Goal: Communication & Community: Answer question/provide support

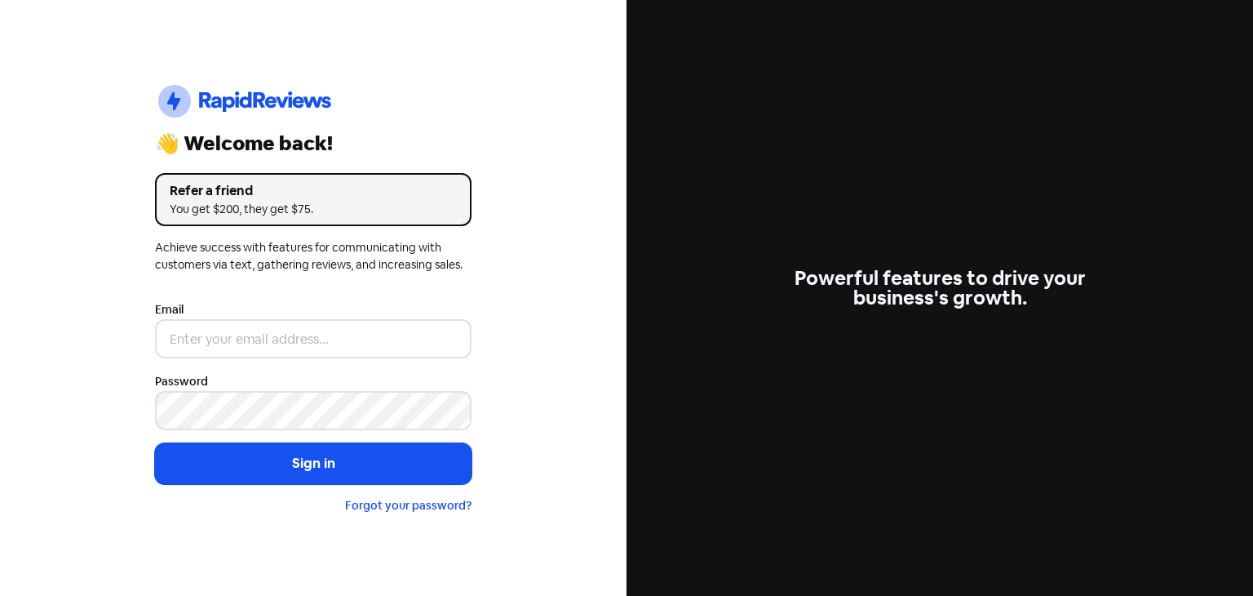
click at [82, 297] on div "Icon For Thunder-circle 👋 Welcome back! Refer a friend You get $200, they get $…" at bounding box center [313, 298] width 627 height 596
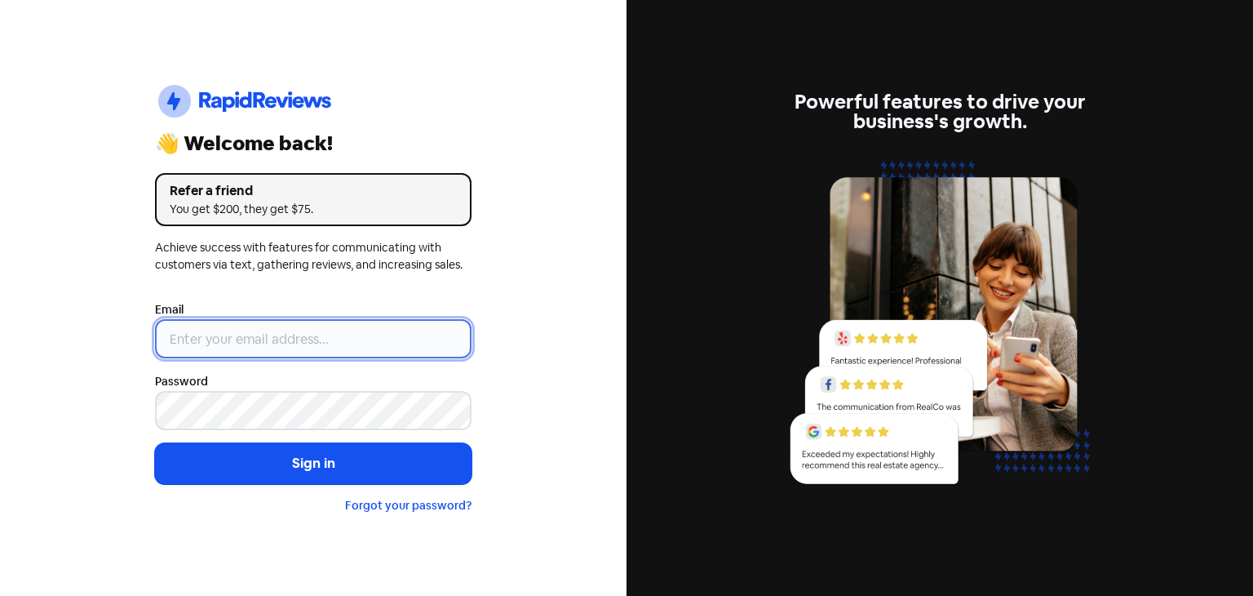
click at [259, 342] on input "email" at bounding box center [313, 338] width 317 height 39
type input "[EMAIL_ADDRESS][DOMAIN_NAME]"
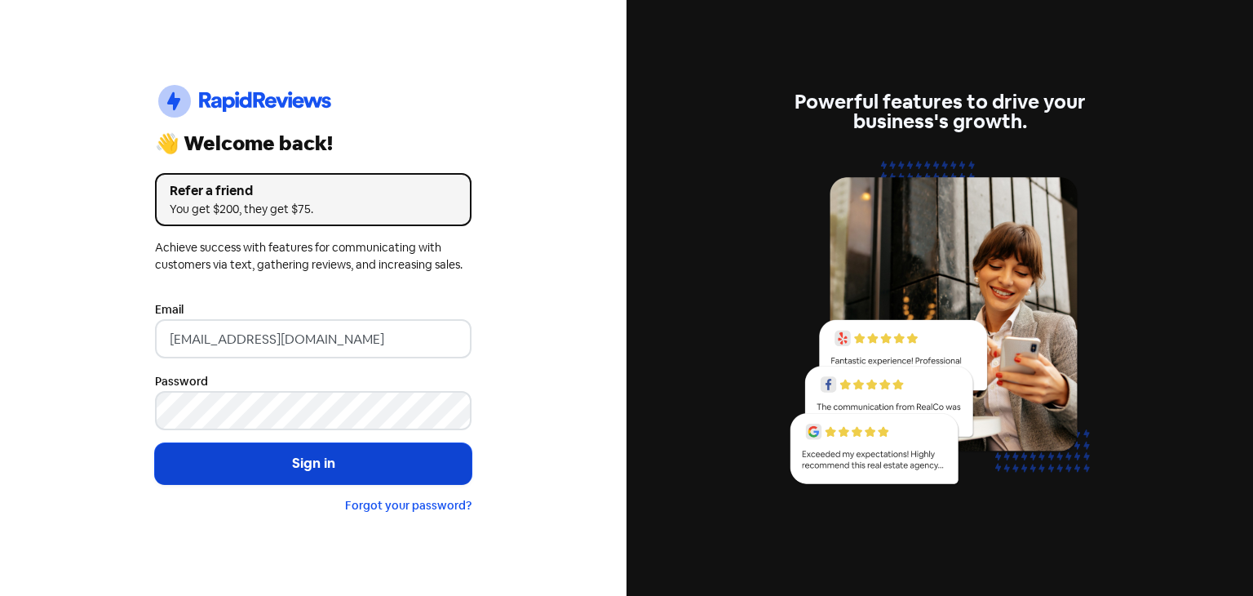
click at [237, 469] on button "Sign in" at bounding box center [313, 463] width 317 height 41
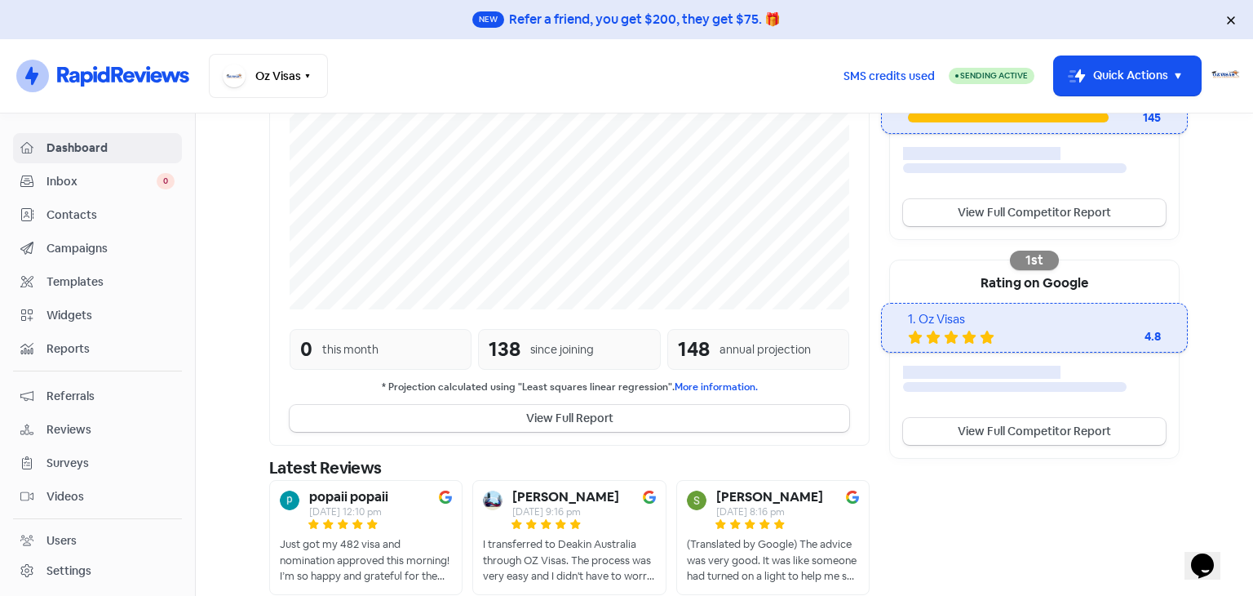
scroll to position [406, 0]
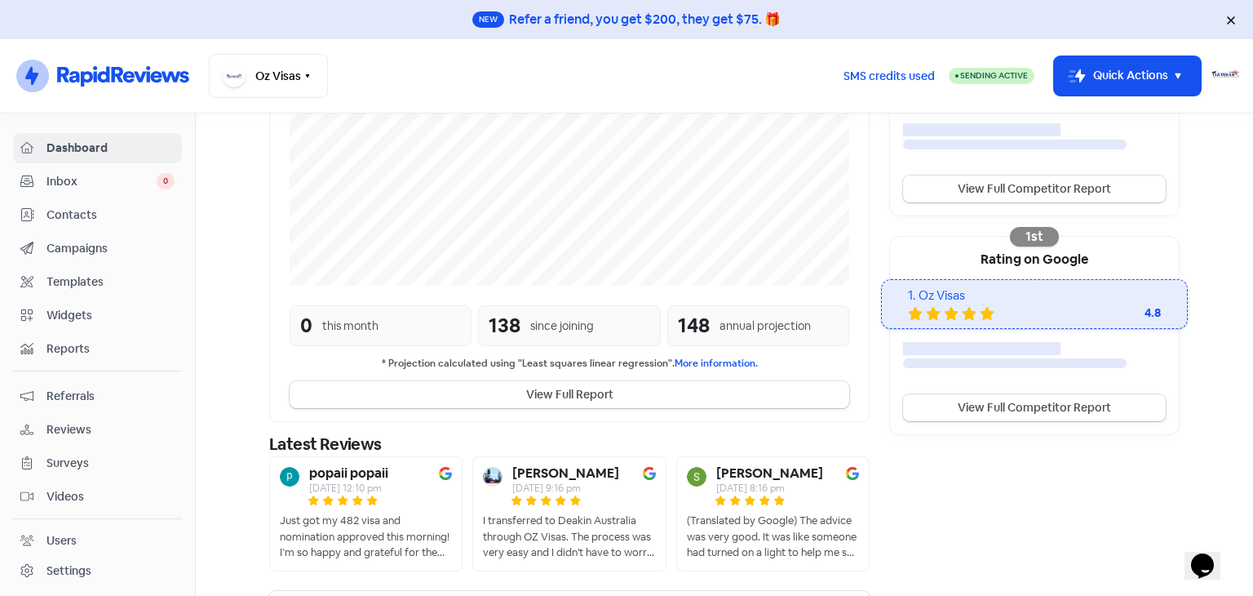
click at [78, 421] on span "Reviews" at bounding box center [111, 429] width 128 height 17
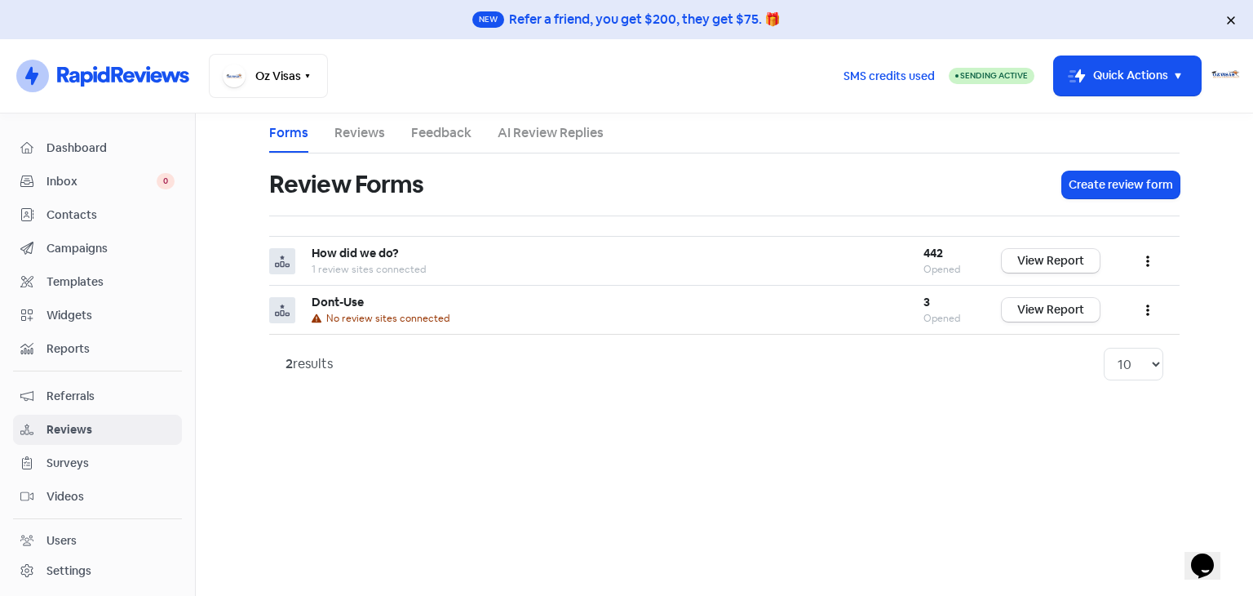
click at [346, 136] on link "Reviews" at bounding box center [360, 133] width 51 height 20
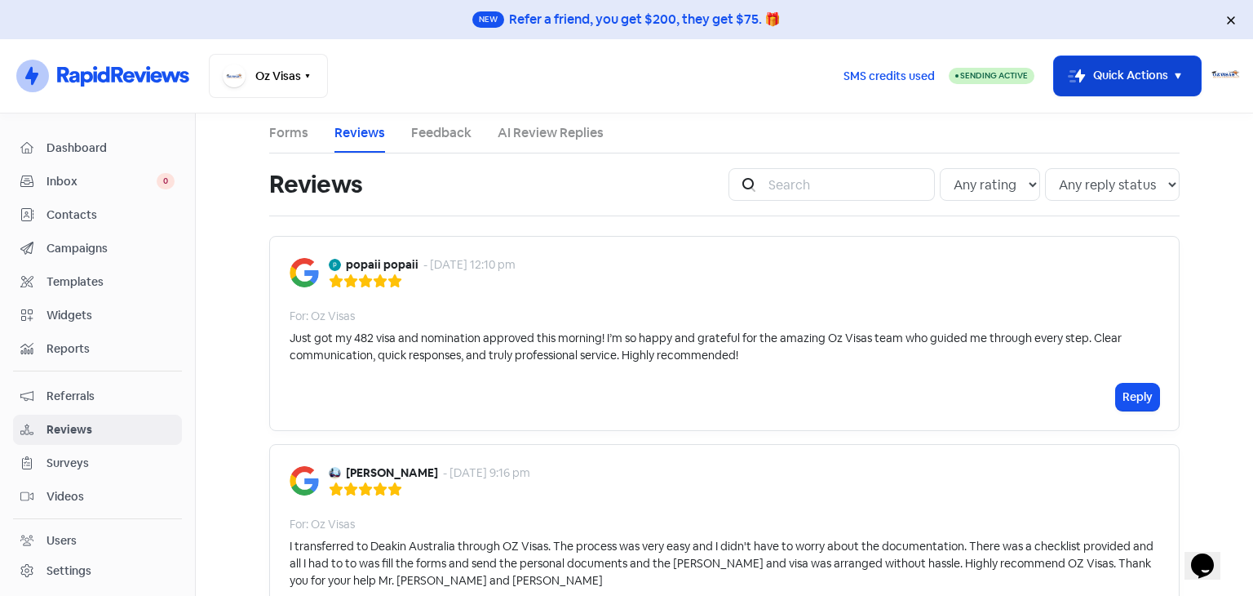
click at [1095, 79] on button "Icon For Thunder-move Quick Actions" at bounding box center [1127, 75] width 147 height 39
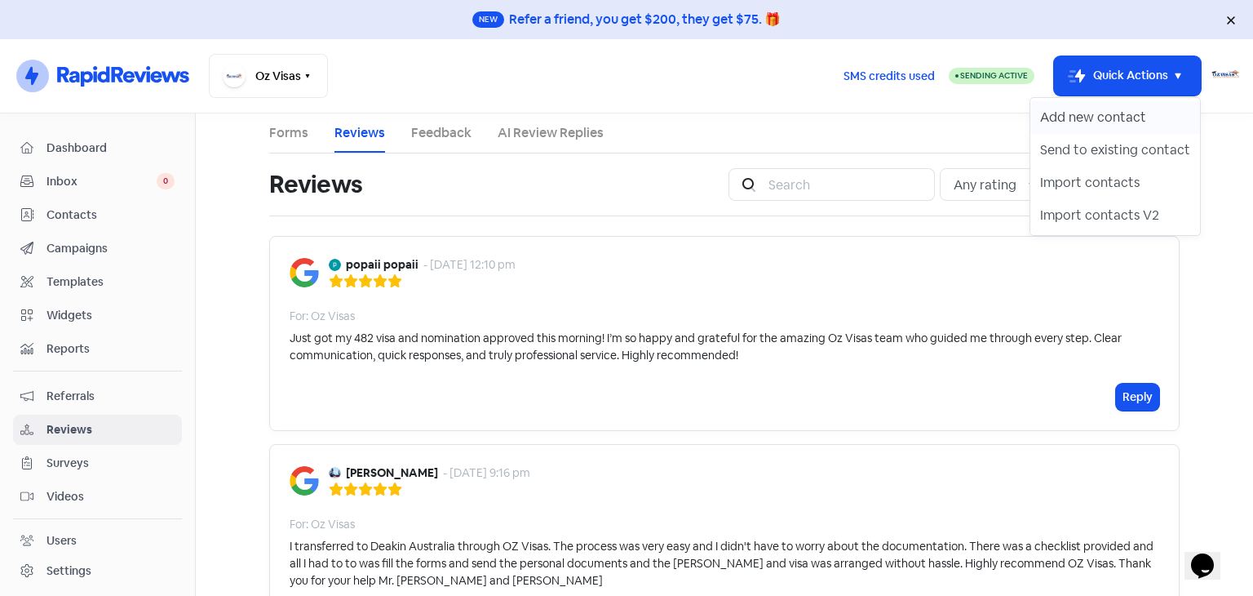
click at [1091, 119] on button "Add new contact" at bounding box center [1116, 117] width 170 height 33
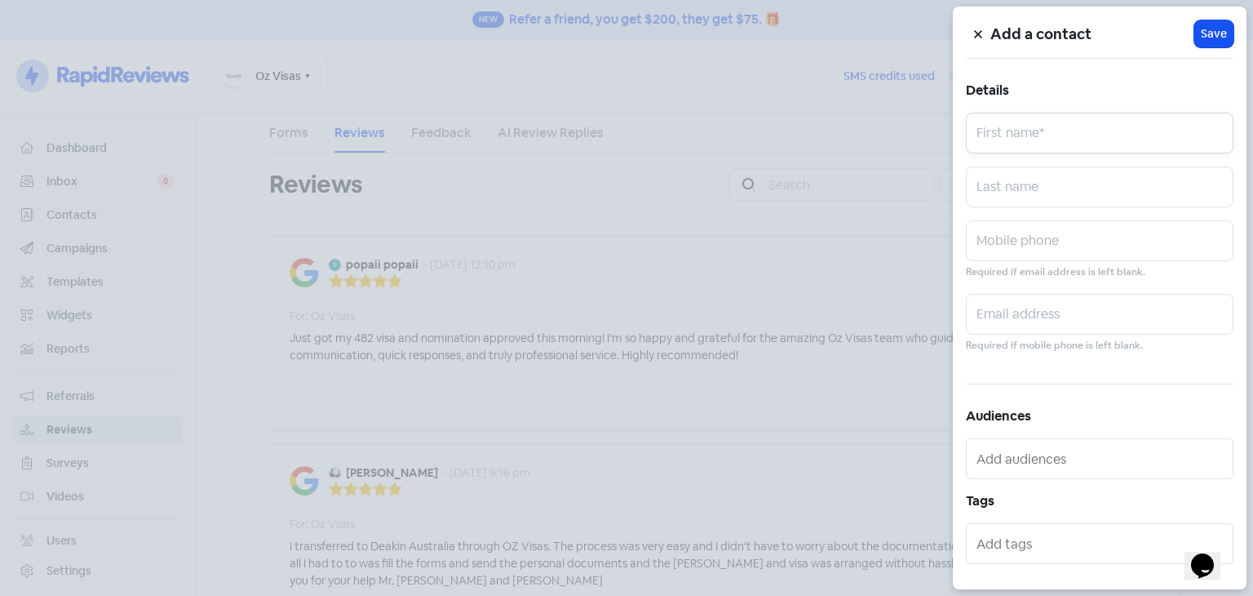
click at [1067, 131] on input "text" at bounding box center [1100, 133] width 268 height 41
type input "Avishka"
type input "Milan"
click at [1000, 304] on input "text" at bounding box center [1100, 314] width 268 height 41
paste input "avishkamilan201767@gmail.com"
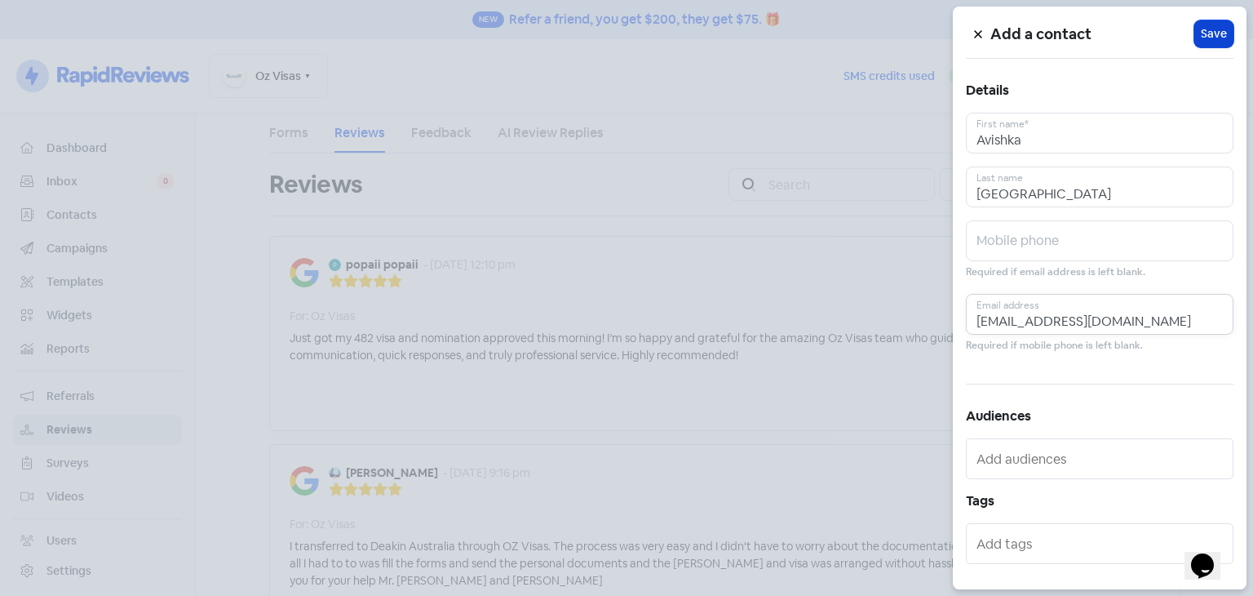
type input "avishkamilan201767@gmail.com"
click at [1210, 35] on span "Save" at bounding box center [1214, 33] width 26 height 17
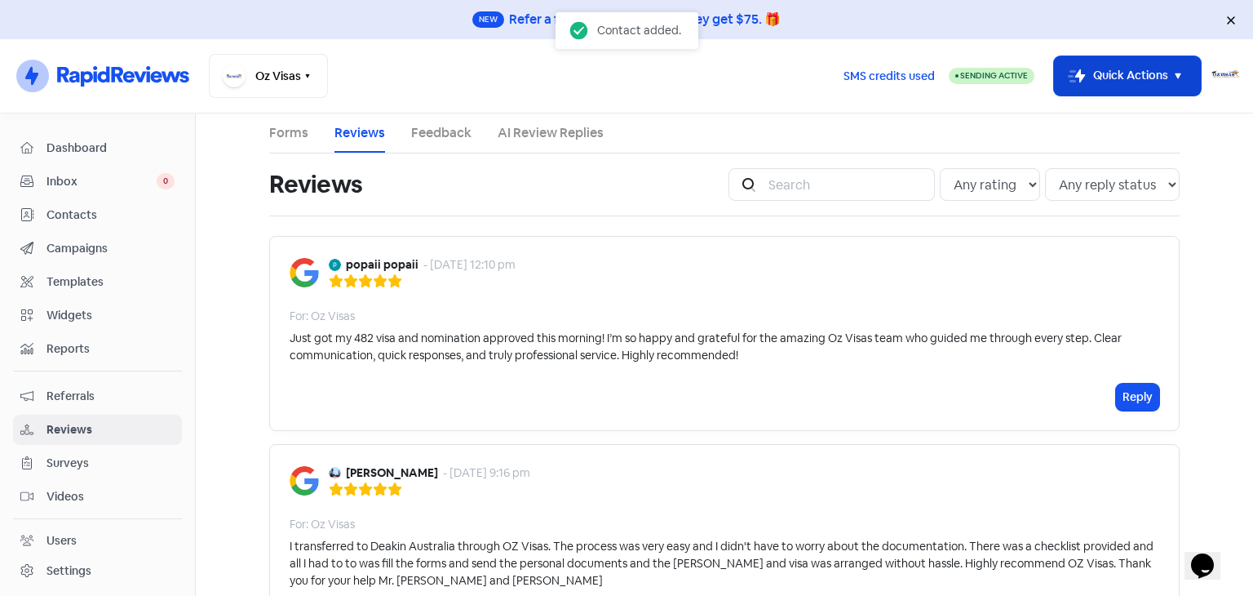
click at [1160, 71] on button "Icon For Thunder-move Quick Actions" at bounding box center [1127, 75] width 147 height 39
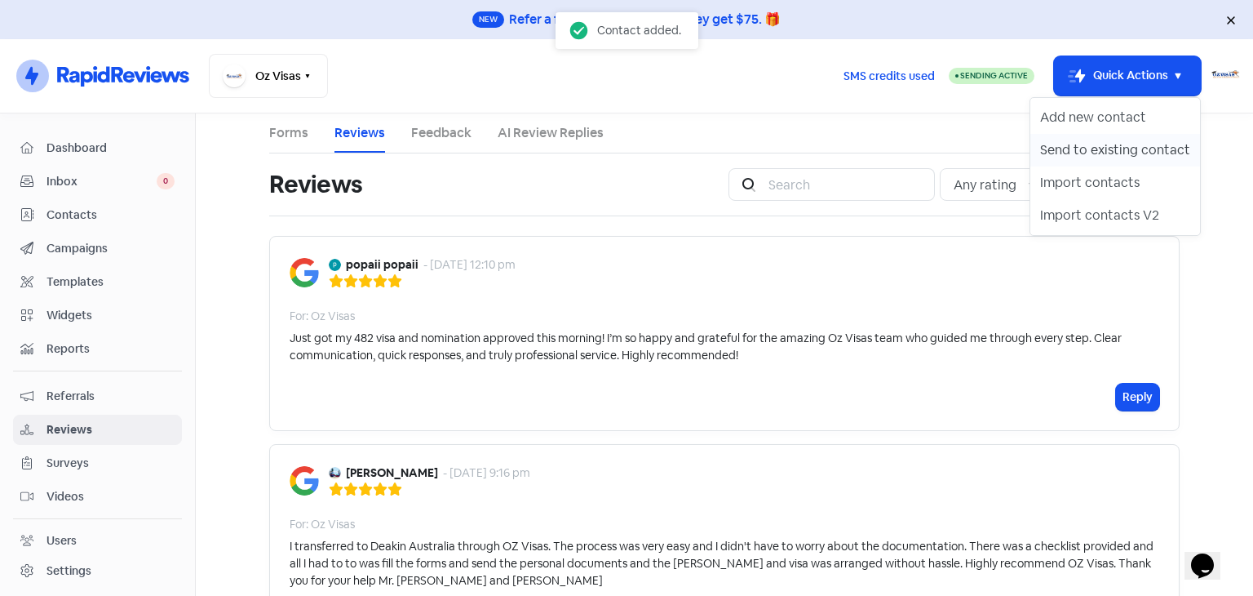
click at [1135, 141] on button "Send to existing contact" at bounding box center [1116, 150] width 170 height 33
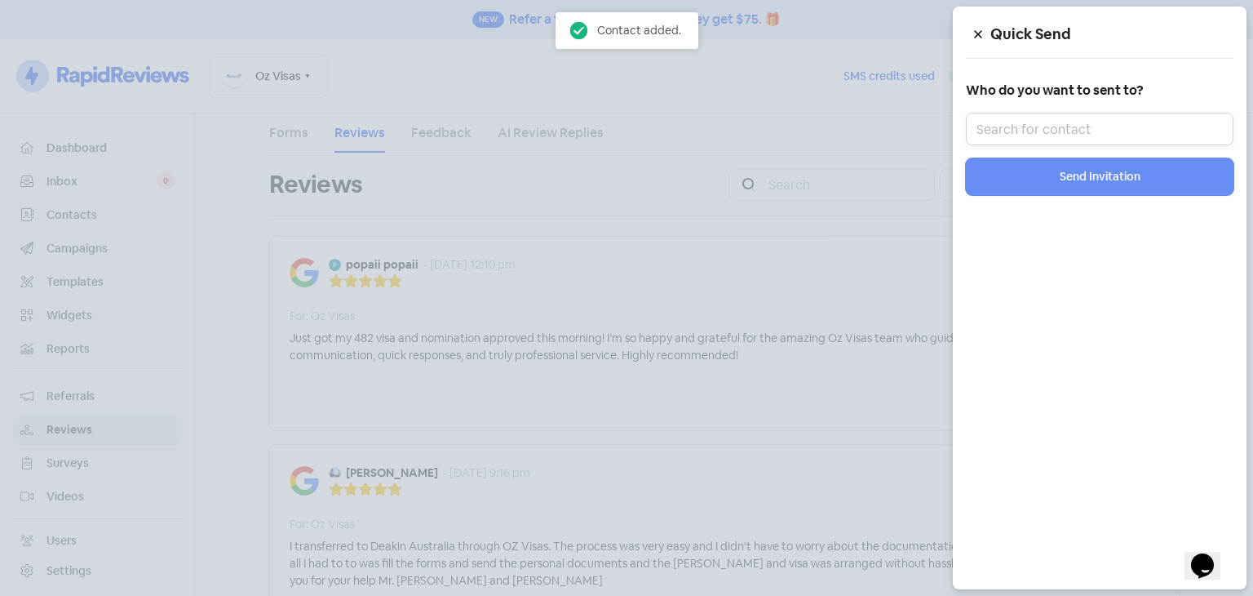
click at [1063, 116] on input "text" at bounding box center [1100, 129] width 268 height 33
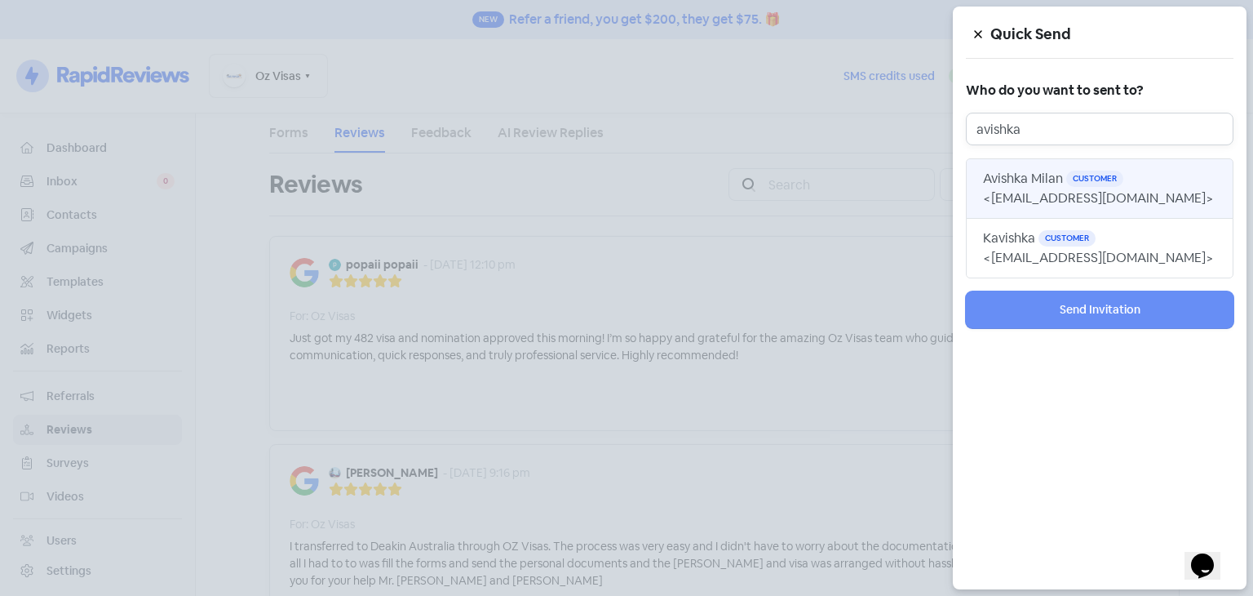
type input "avishka"
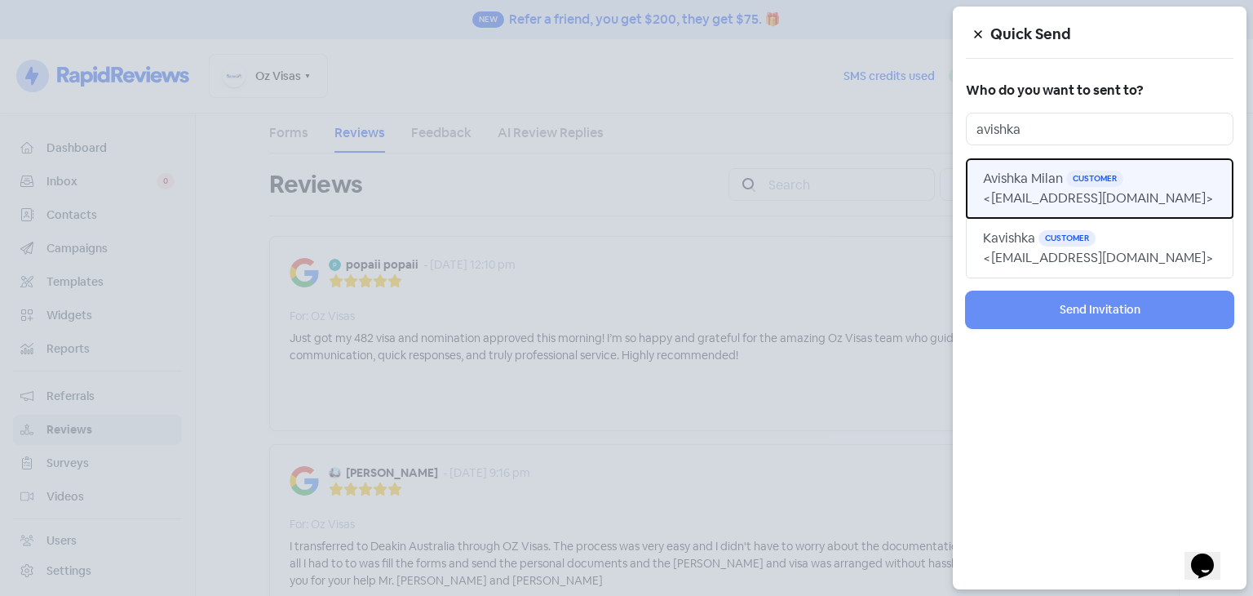
click at [1048, 193] on span "<avishkamilan201767@gmail.com>" at bounding box center [1098, 197] width 231 height 17
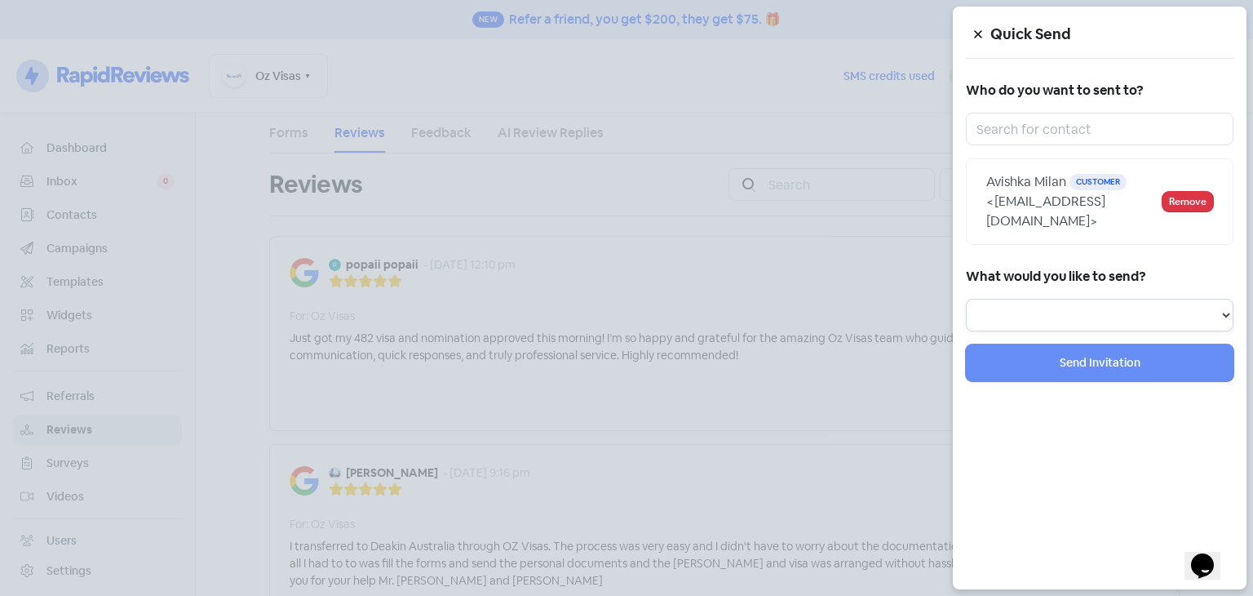
click at [1038, 302] on select "Review Invitation Referral Invitation Survey Invitation Video Invitation" at bounding box center [1100, 315] width 268 height 33
select select "review"
click at [966, 299] on select "Review Invitation Referral Invitation Survey Invitation Video Invitation" at bounding box center [1100, 315] width 268 height 33
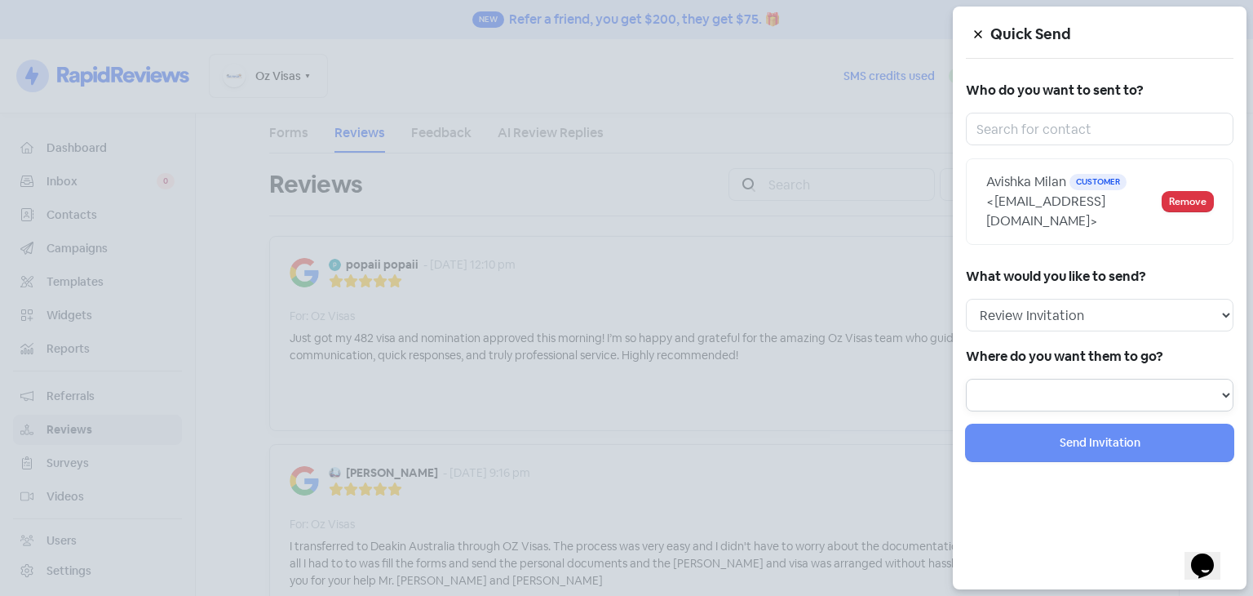
click at [1035, 387] on select at bounding box center [1100, 395] width 268 height 33
click at [1035, 387] on select "Review form: Dont-Use Review form: How did we do?" at bounding box center [1100, 395] width 268 height 33
select select "441"
click at [966, 379] on select "Review form: Dont-Use Review form: How did we do?" at bounding box center [1100, 395] width 268 height 33
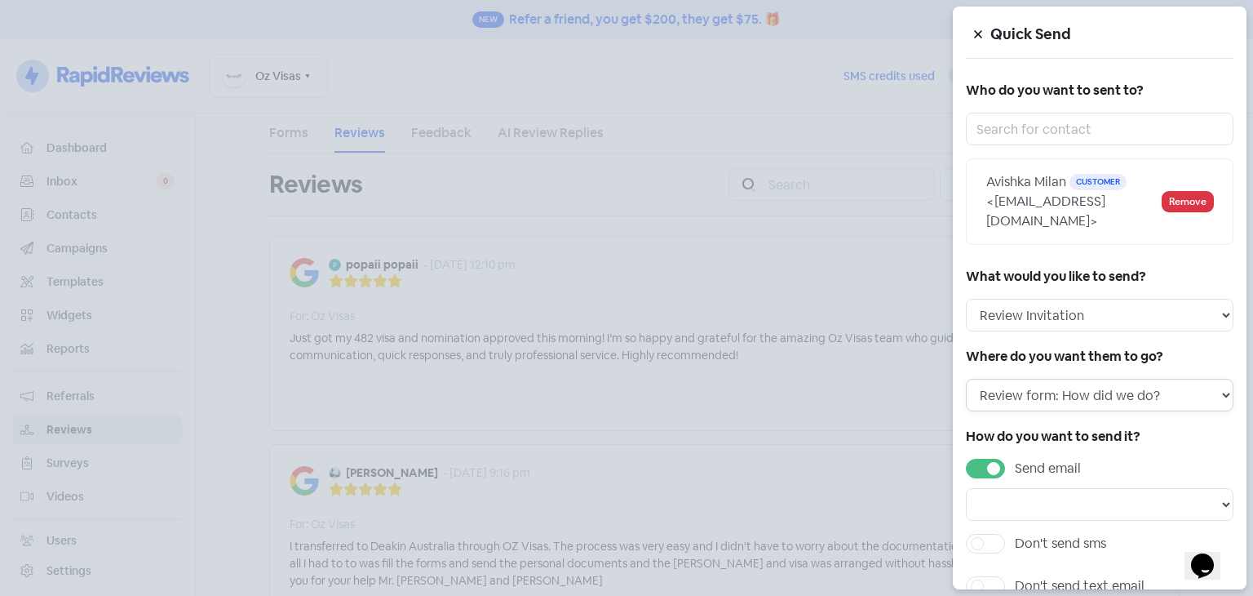
scroll to position [82, 0]
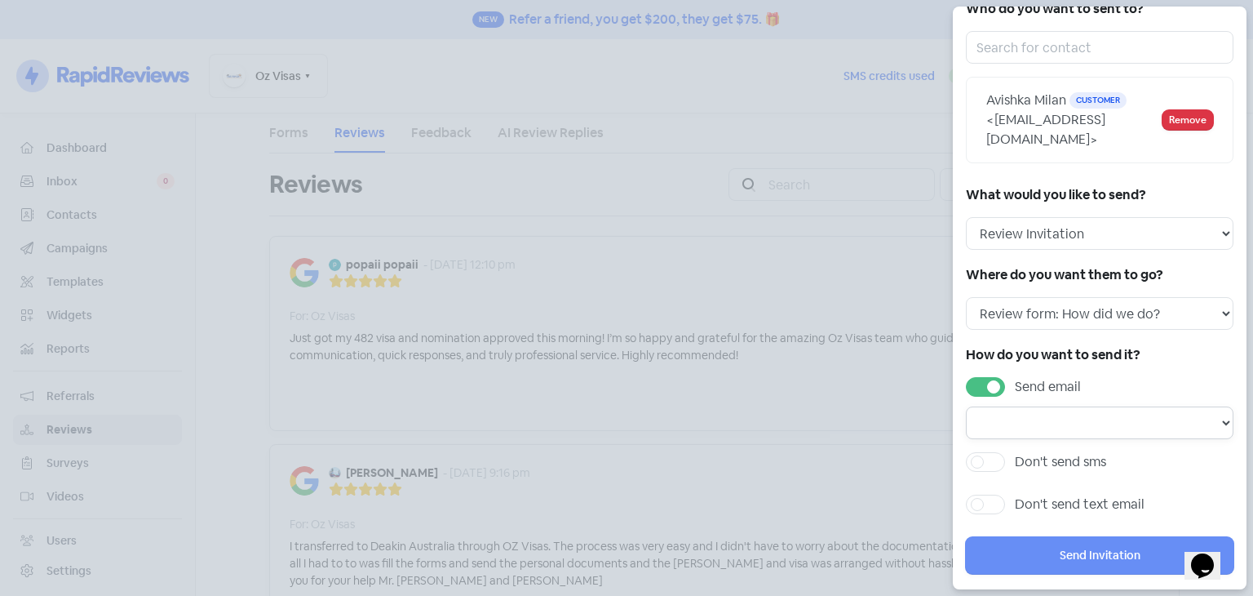
click at [1048, 419] on select "Email template: First review email Email template: Second review email Email te…" at bounding box center [1100, 422] width 268 height 33
select select "1441"
click at [966, 406] on select "Email template: First review email Email template: Second review email Email te…" at bounding box center [1100, 422] width 268 height 33
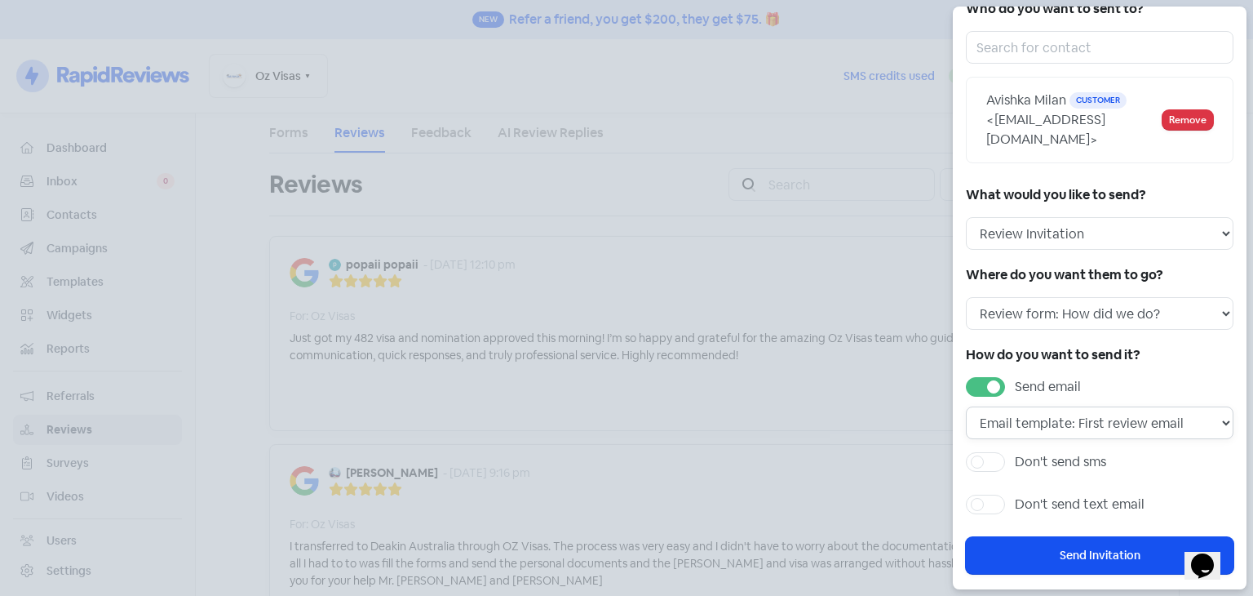
scroll to position [98, 0]
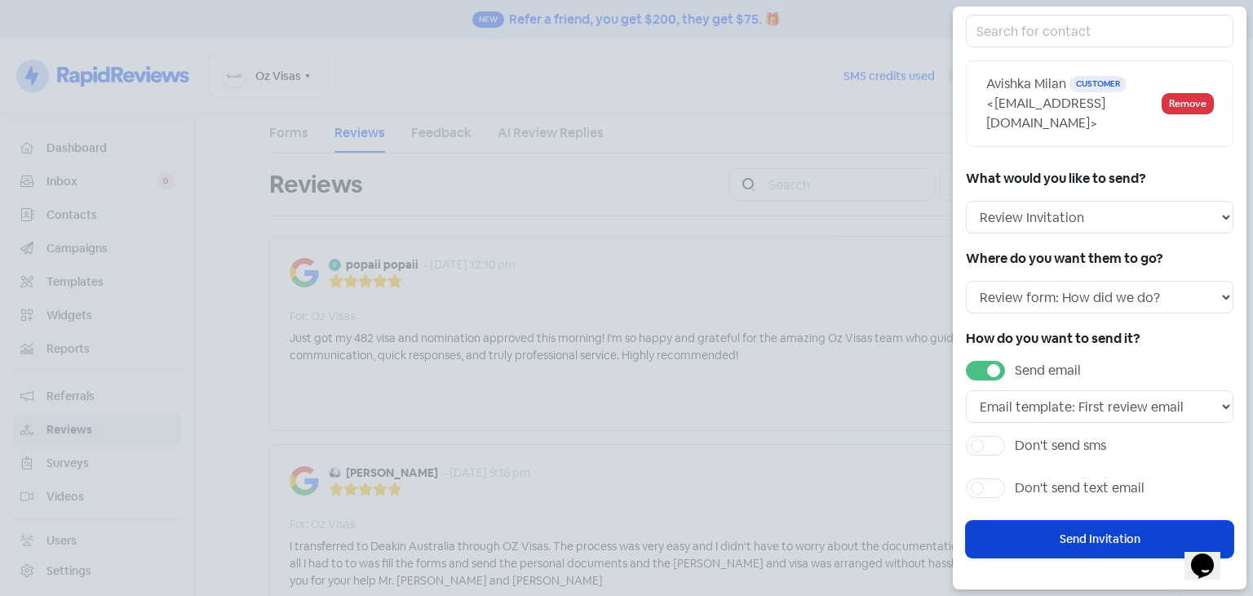
click at [1048, 533] on button "Send Invitation" at bounding box center [1100, 539] width 268 height 37
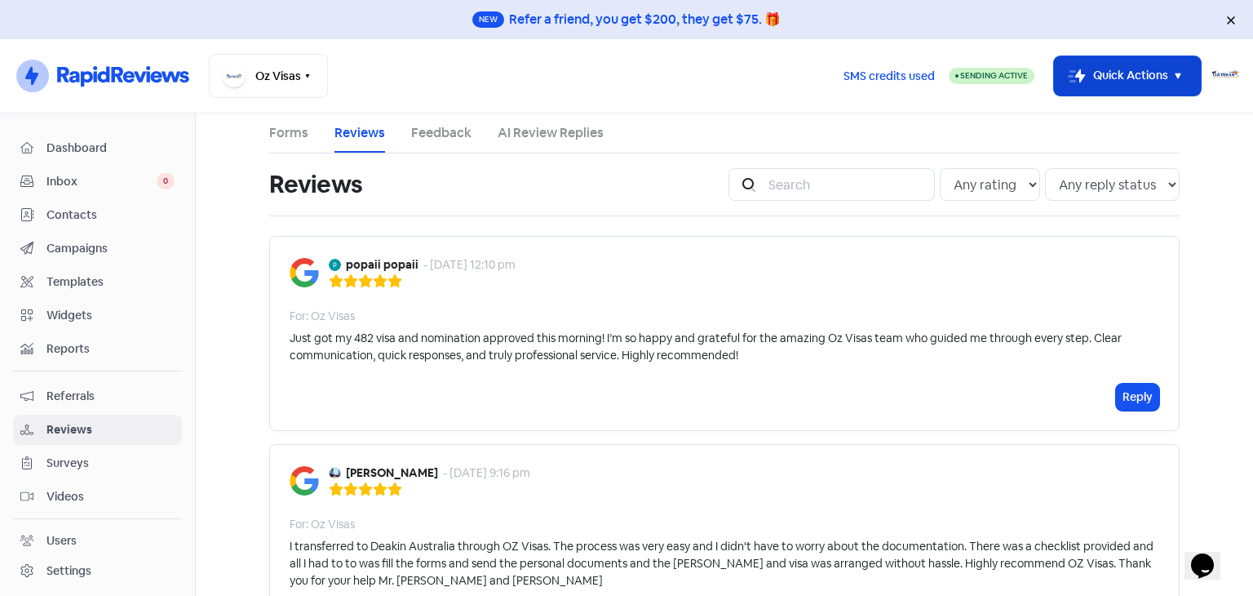
click at [1106, 78] on button "Icon For Thunder-move Quick Actions" at bounding box center [1127, 75] width 147 height 39
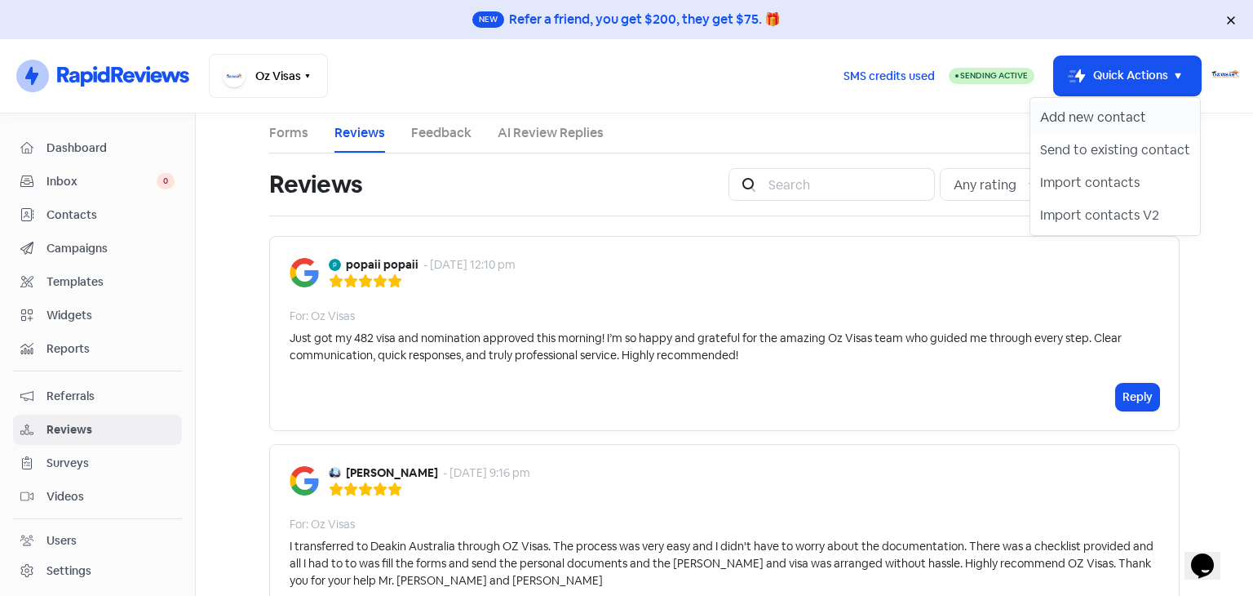
click at [1091, 117] on button "Add new contact" at bounding box center [1116, 117] width 170 height 33
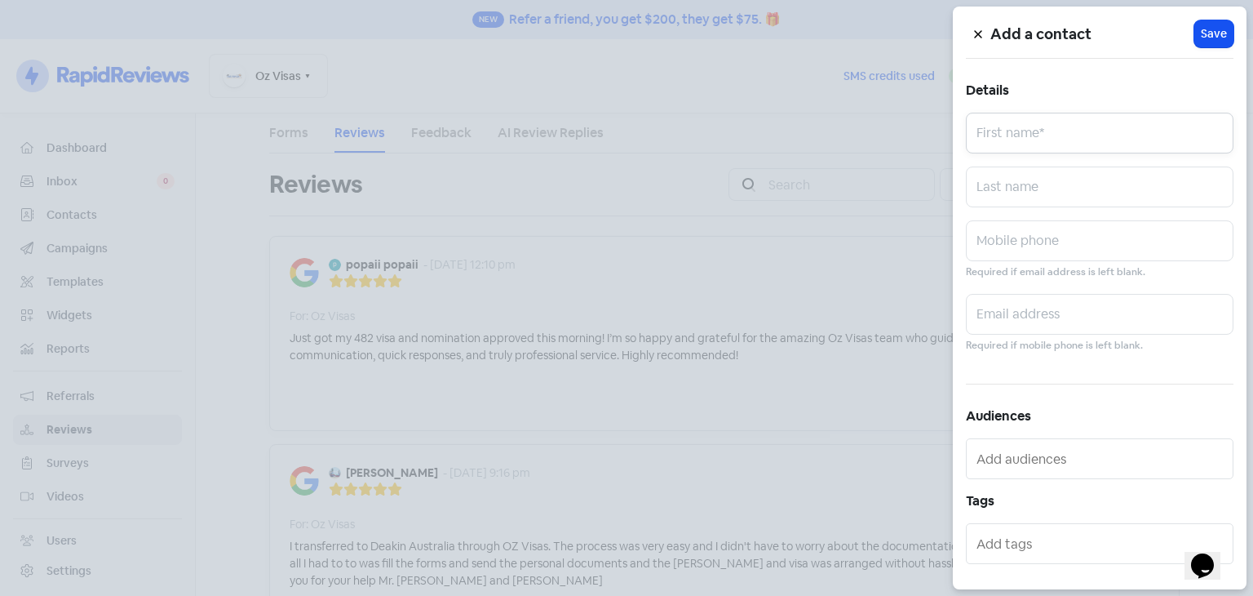
click at [1057, 122] on input "text" at bounding box center [1100, 133] width 268 height 41
type input "WATHSALA"
type input "ABEYKOON"
click at [1022, 311] on input "text" at bounding box center [1100, 314] width 268 height 41
paste input "abeykoon.u.wathsala@gmail.com"
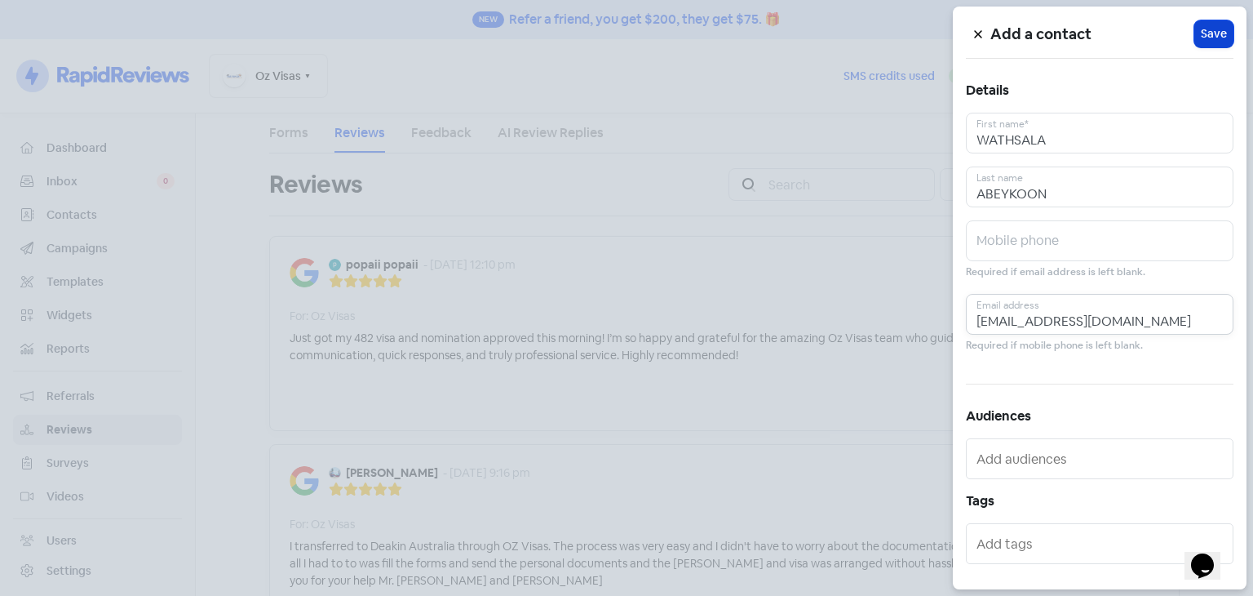
type input "abeykoon.u.wathsala@gmail.com"
click at [1206, 32] on span "Save" at bounding box center [1214, 33] width 26 height 17
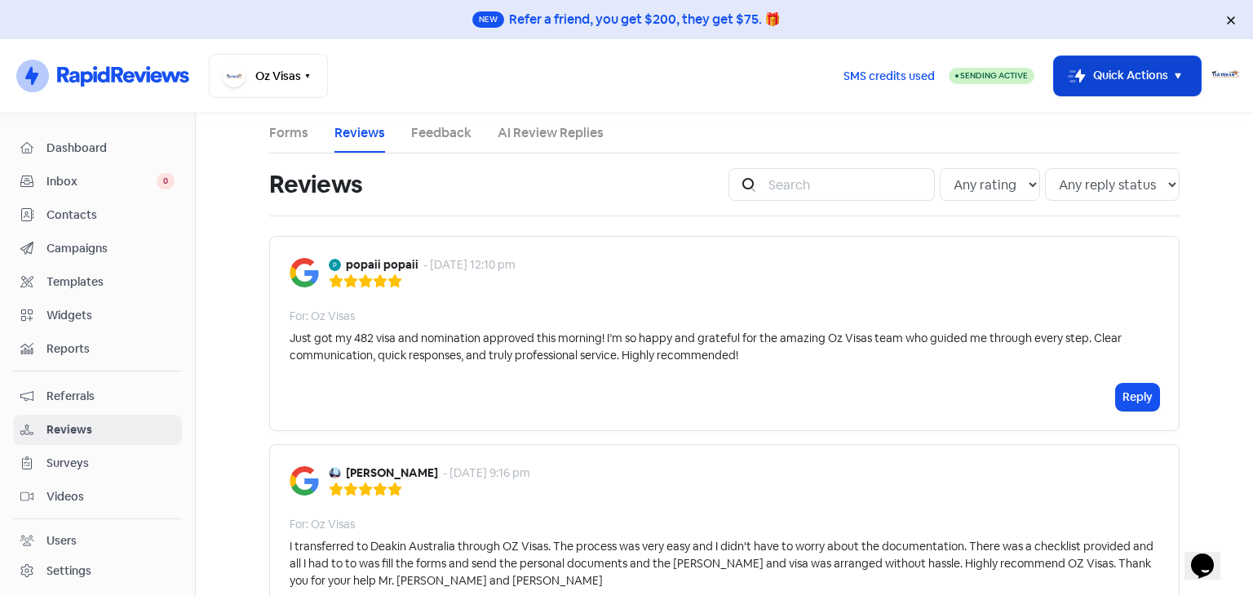
click at [1131, 82] on button "Icon For Thunder-move Quick Actions" at bounding box center [1127, 75] width 147 height 39
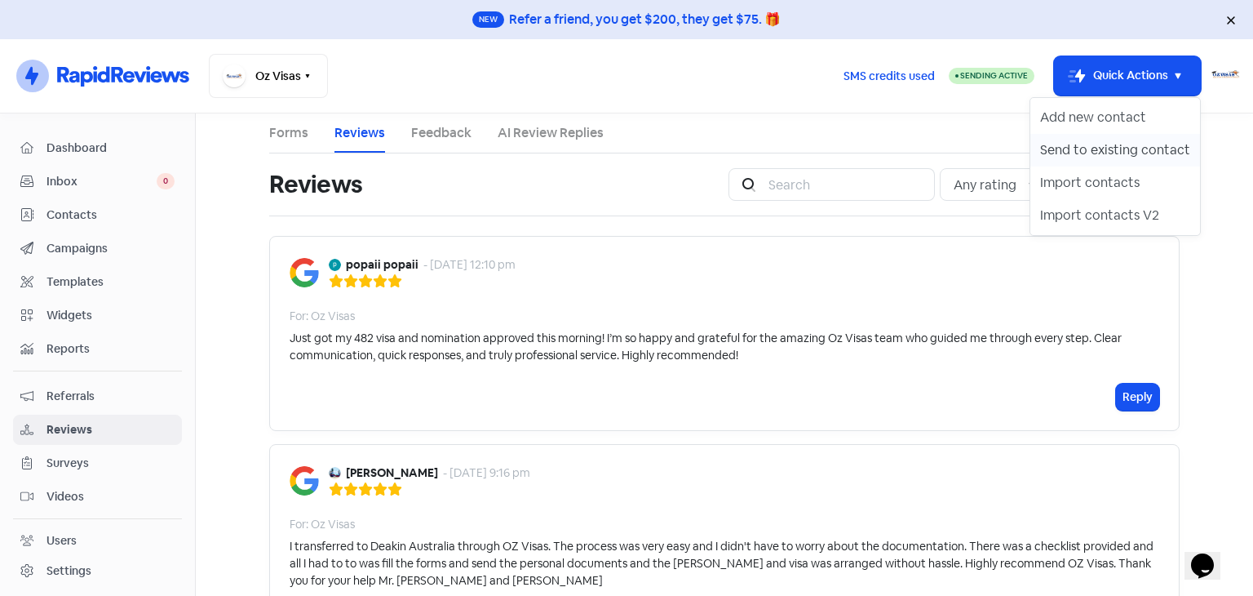
click at [1104, 148] on button "Send to existing contact" at bounding box center [1116, 150] width 170 height 33
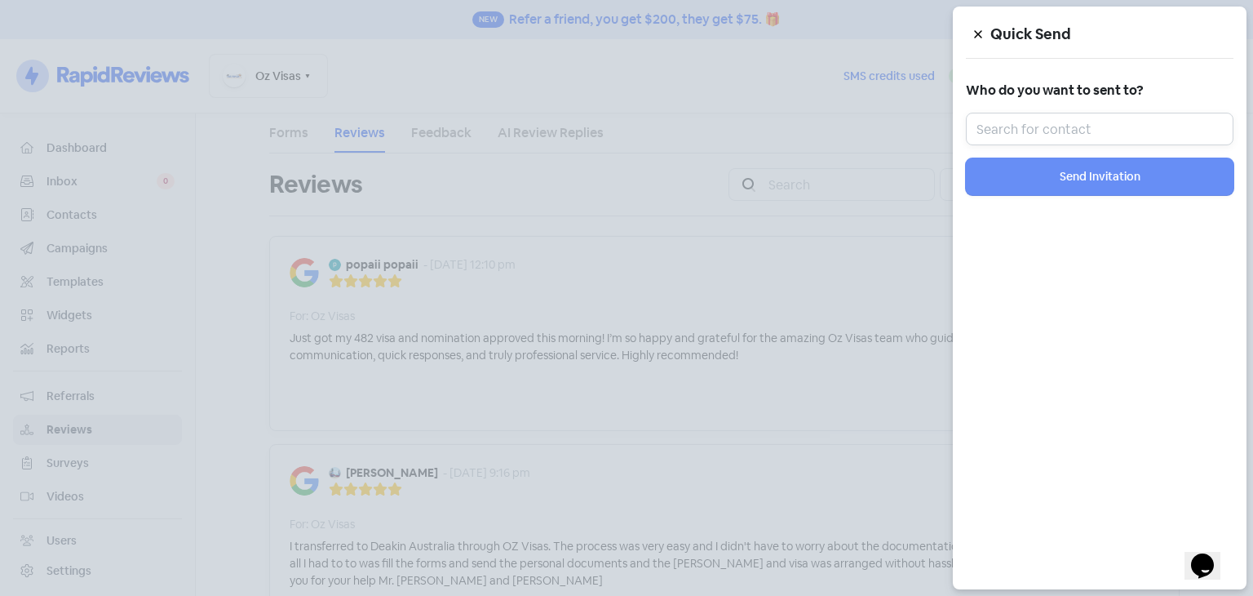
click at [1095, 128] on input "text" at bounding box center [1100, 129] width 268 height 33
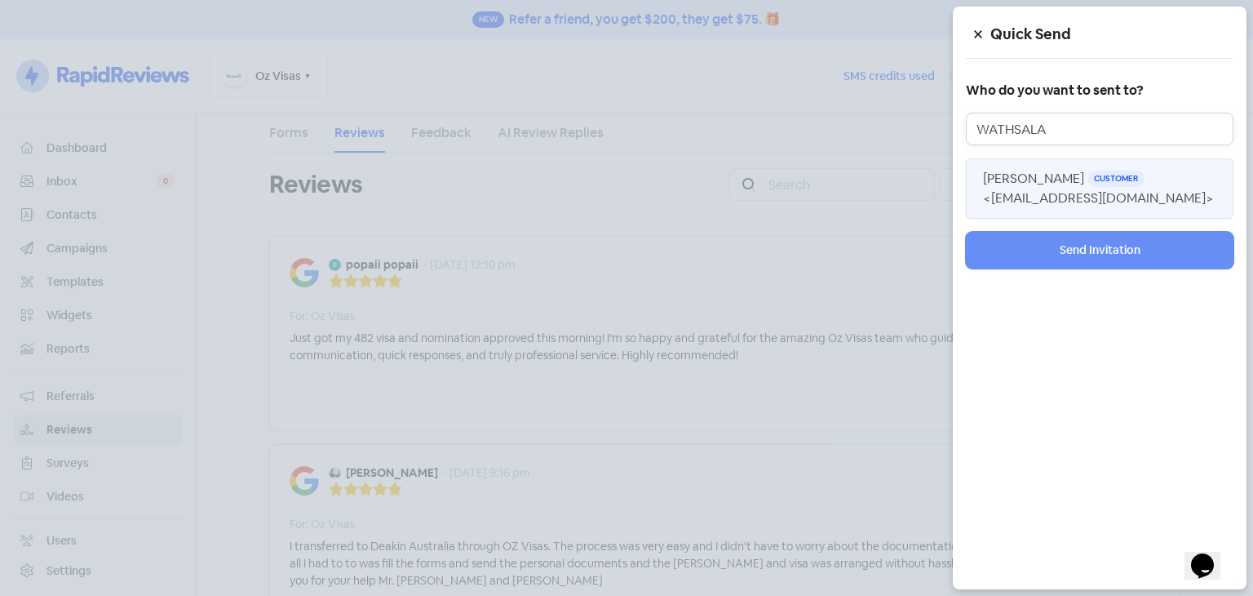
type input "WATHSALA"
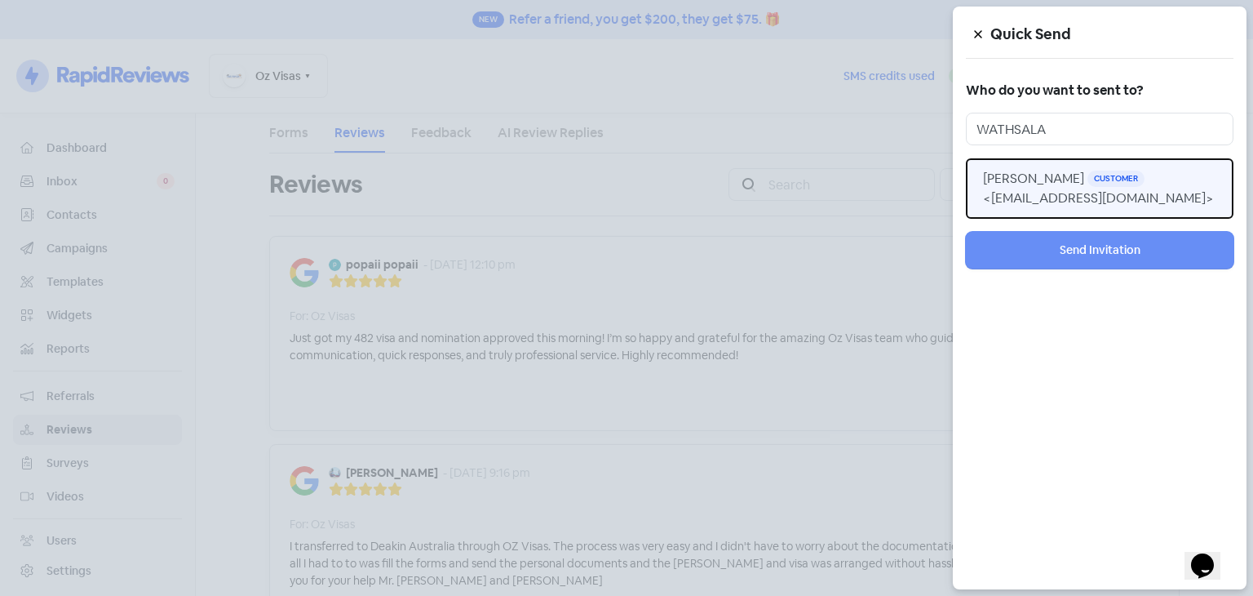
click at [1074, 204] on span "<abeykoon.u.wathsala@gmail.com>" at bounding box center [1098, 197] width 231 height 17
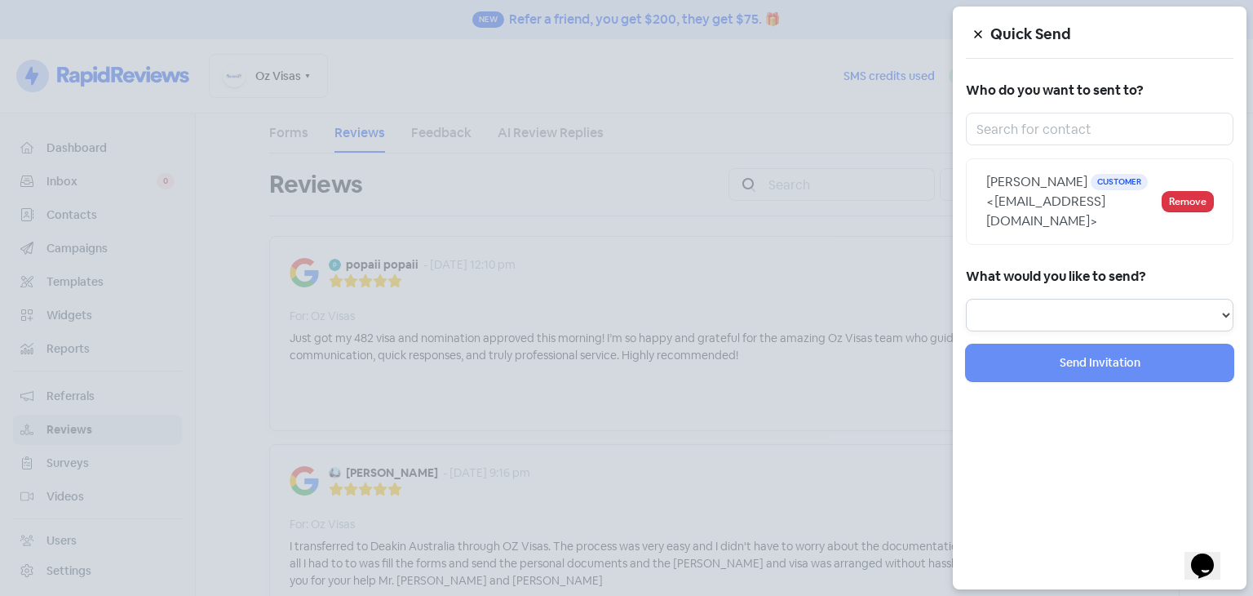
click at [1071, 331] on select "Review Invitation Referral Invitation Survey Invitation Video Invitation" at bounding box center [1100, 315] width 268 height 33
select select "review"
click at [966, 317] on select "Review Invitation Referral Invitation Survey Invitation Video Invitation" at bounding box center [1100, 315] width 268 height 33
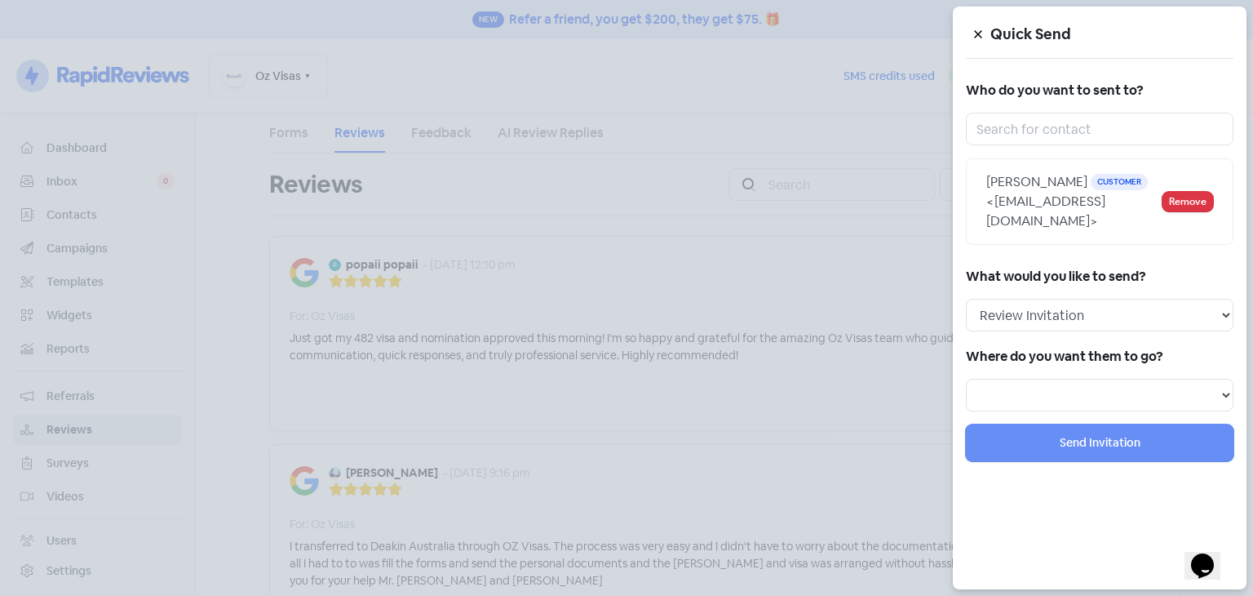
click at [1057, 433] on div "Quick Send Who do you want to sent to? Wathsala Abeykoon Customer <abeykoon.u.w…" at bounding box center [1100, 298] width 294 height 583
click at [1057, 411] on select at bounding box center [1100, 395] width 268 height 33
select select "441"
click at [966, 397] on select "Review form: Dont-Use Review form: How did we do?" at bounding box center [1100, 395] width 268 height 33
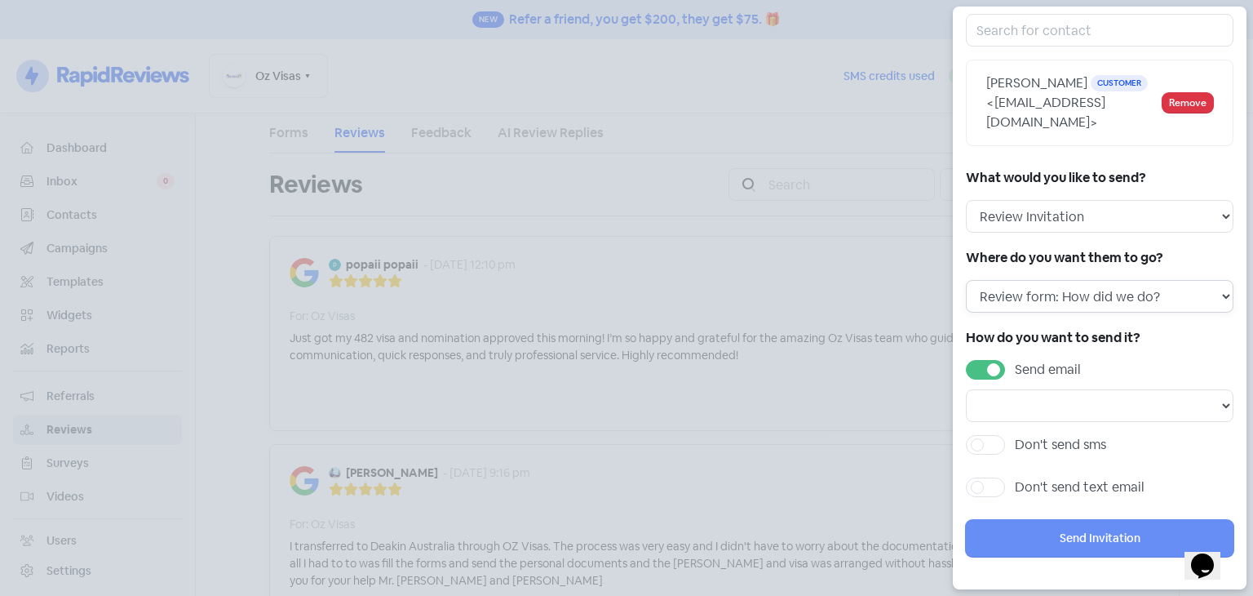
scroll to position [117, 0]
click at [1055, 395] on select "Email template: First review email Email template: Second review email Email te…" at bounding box center [1100, 405] width 268 height 33
select select "1441"
click at [966, 389] on select "Email template: First review email Email template: Second review email Email te…" at bounding box center [1100, 405] width 268 height 33
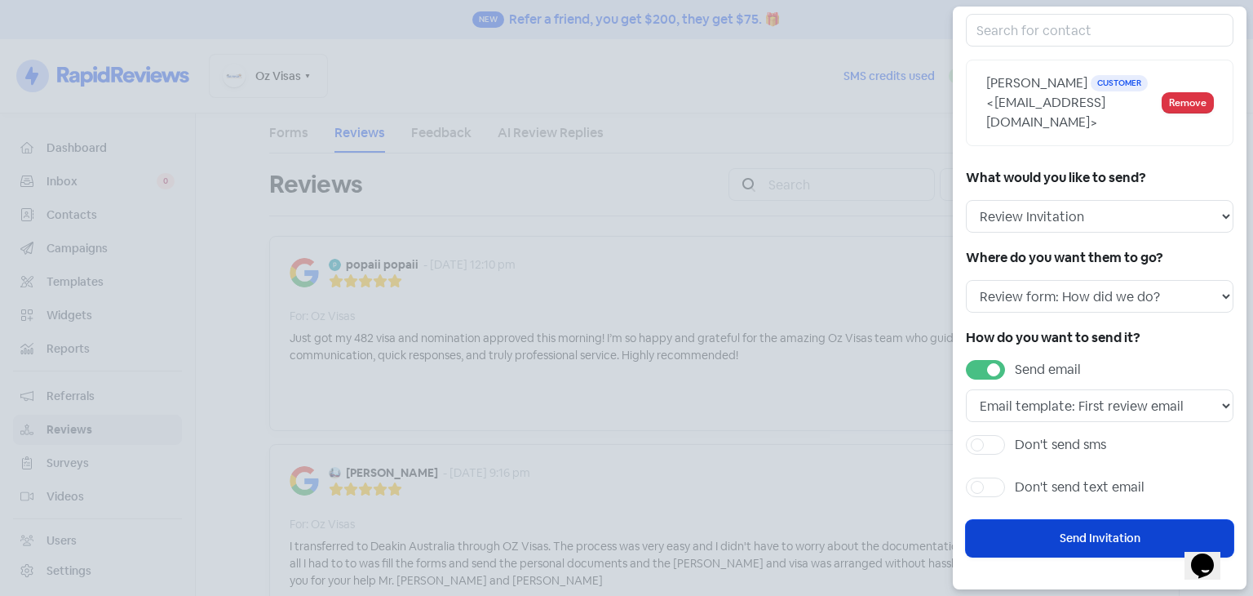
click at [1048, 533] on button "Send Invitation" at bounding box center [1100, 538] width 268 height 37
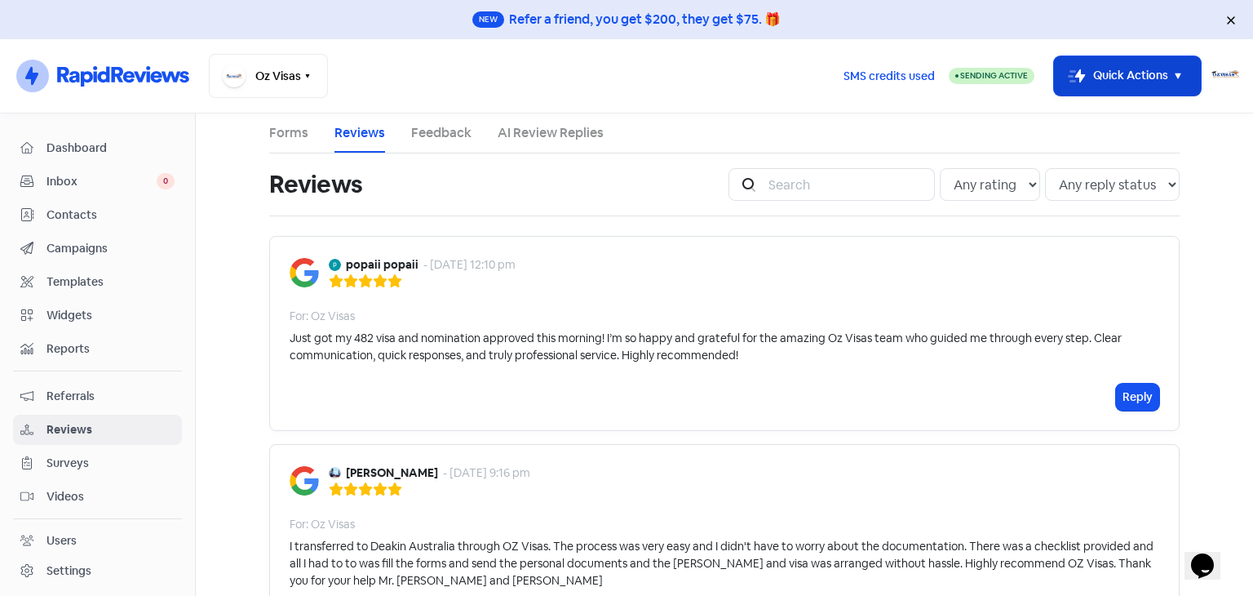
click at [1165, 87] on button "Icon For Thunder-move Quick Actions" at bounding box center [1127, 75] width 147 height 39
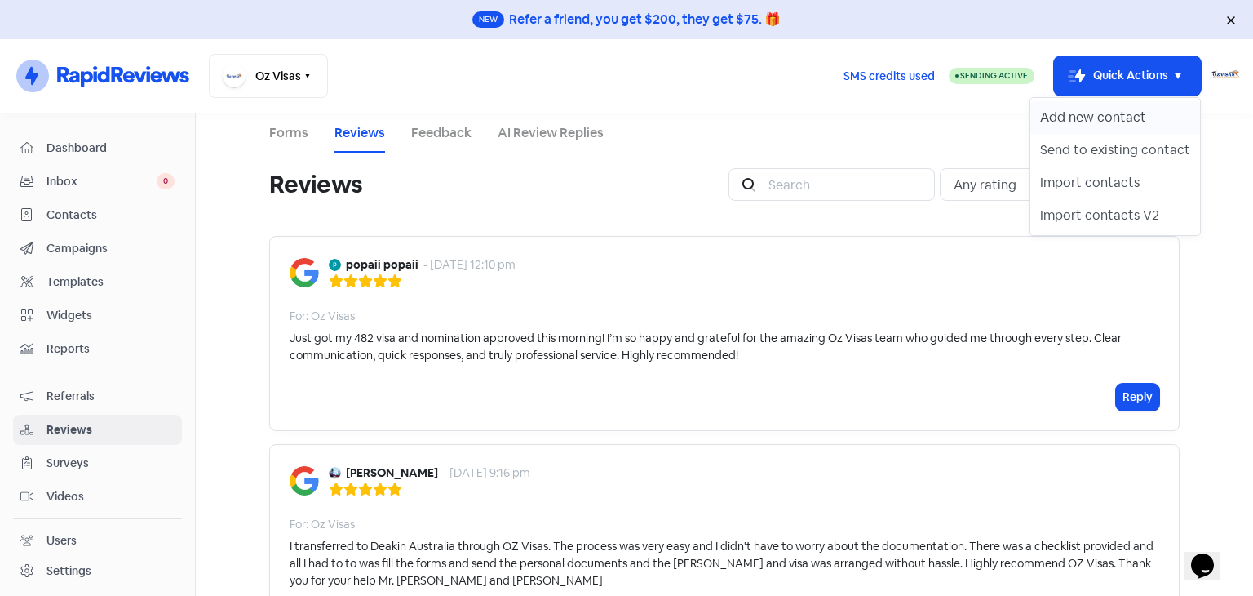
click at [1125, 124] on button "Add new contact" at bounding box center [1116, 117] width 170 height 33
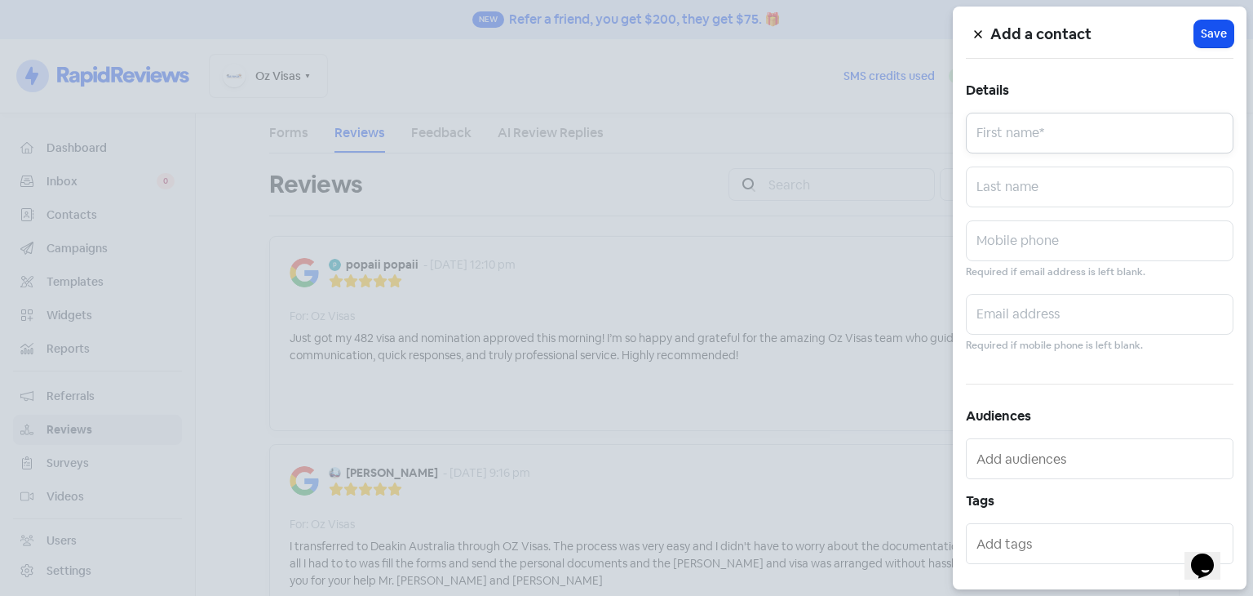
click at [1064, 128] on input "text" at bounding box center [1100, 133] width 268 height 41
type input "Marietta"
type input "Perera"
click at [1004, 304] on input "text" at bounding box center [1100, 314] width 268 height 41
paste input "marietta.perera93@gmail.com"
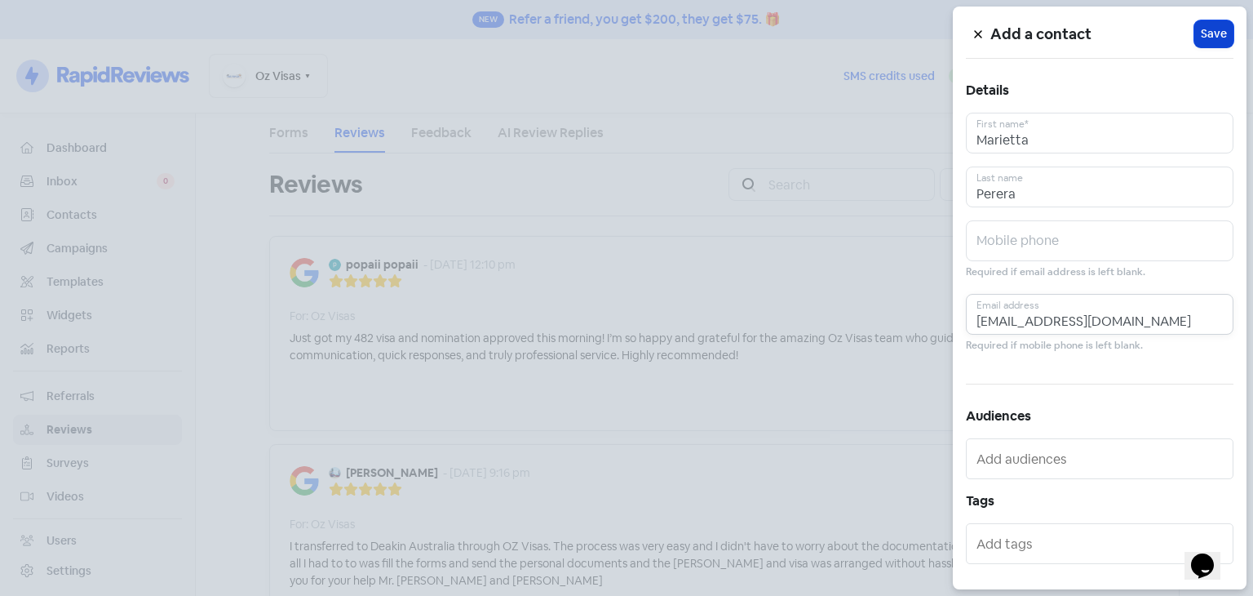
type input "marietta.perera93@gmail.com"
click at [1206, 33] on span "Save" at bounding box center [1214, 33] width 26 height 17
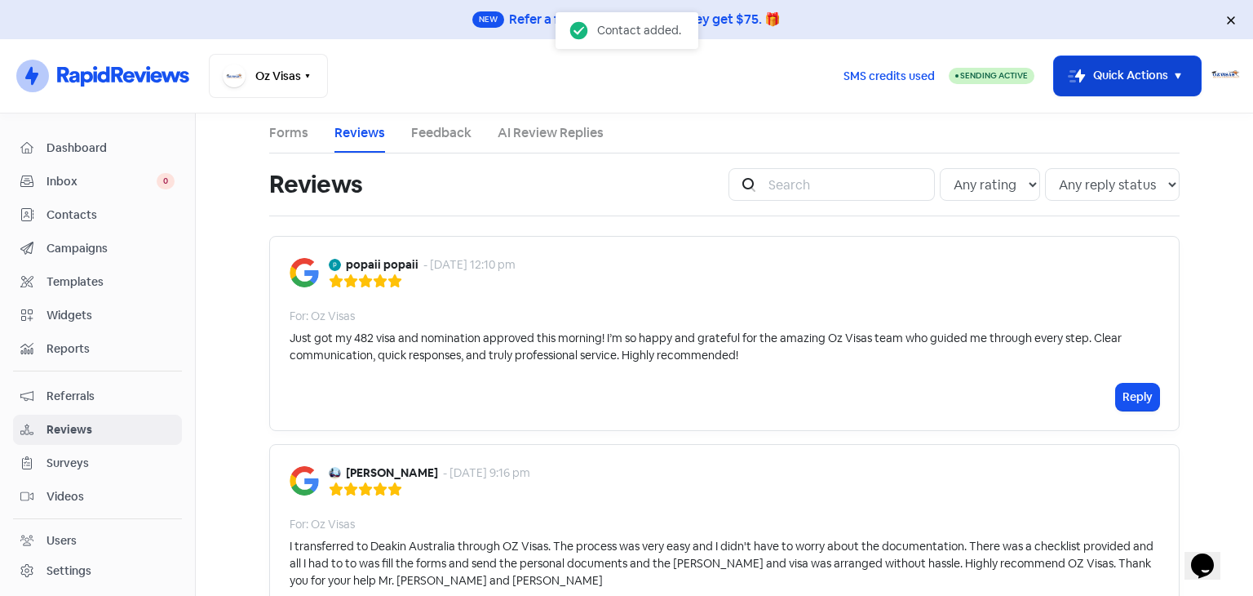
click at [1072, 67] on rect "button" at bounding box center [1077, 76] width 20 height 20
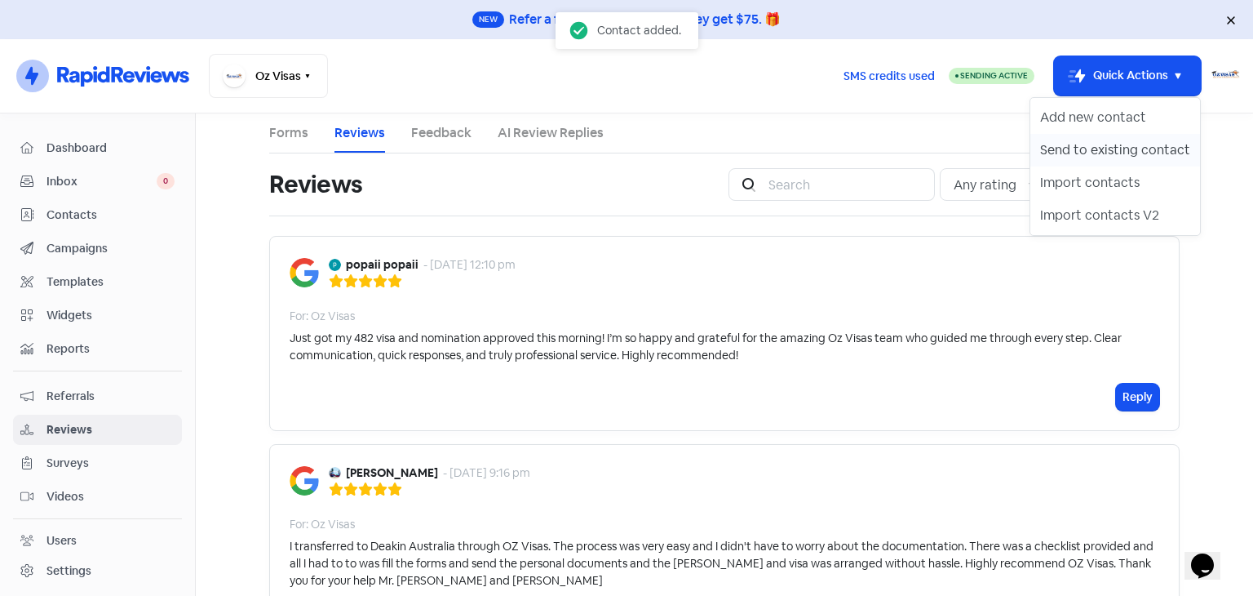
click at [1075, 149] on button "Send to existing contact" at bounding box center [1116, 150] width 170 height 33
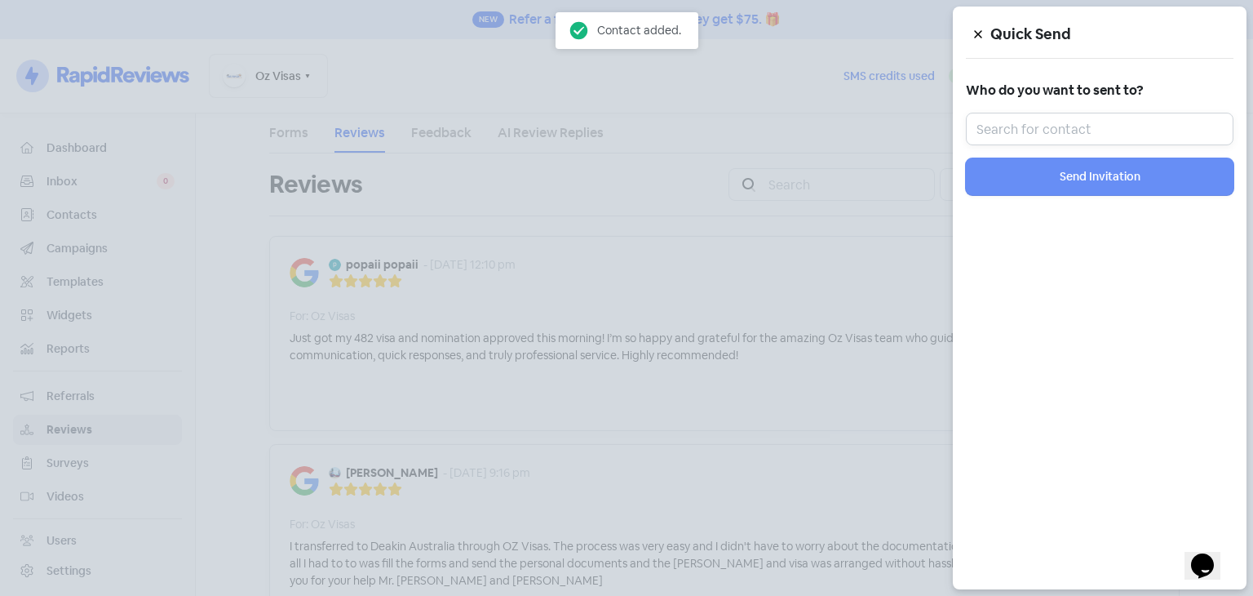
click at [1055, 126] on input "text" at bounding box center [1100, 129] width 268 height 33
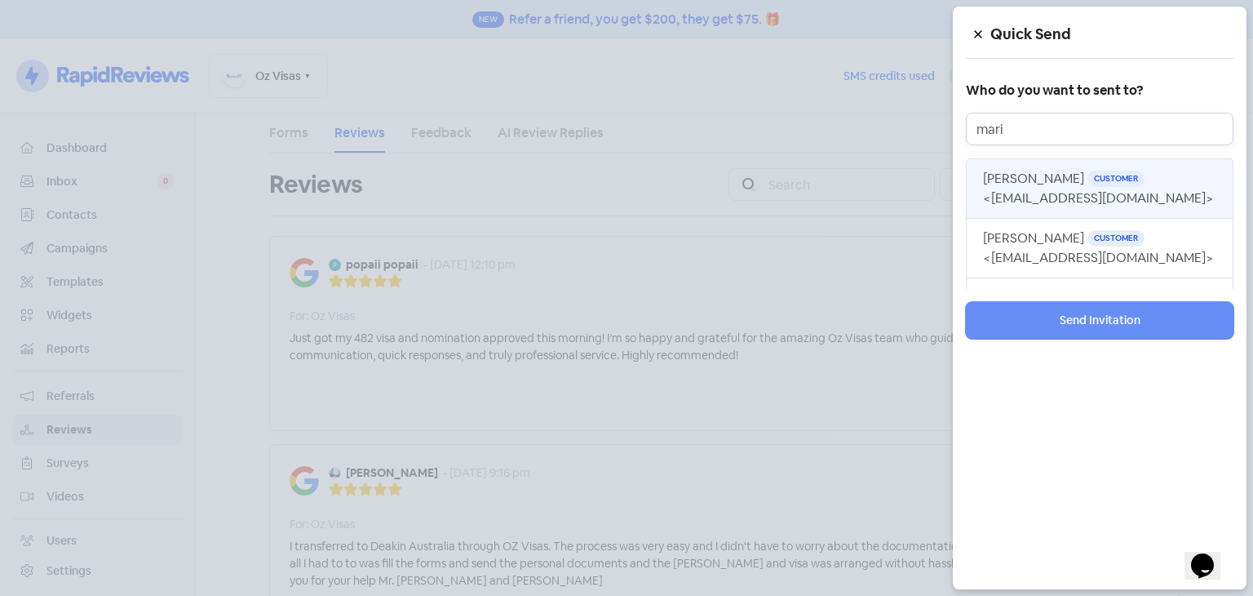
type input "mari"
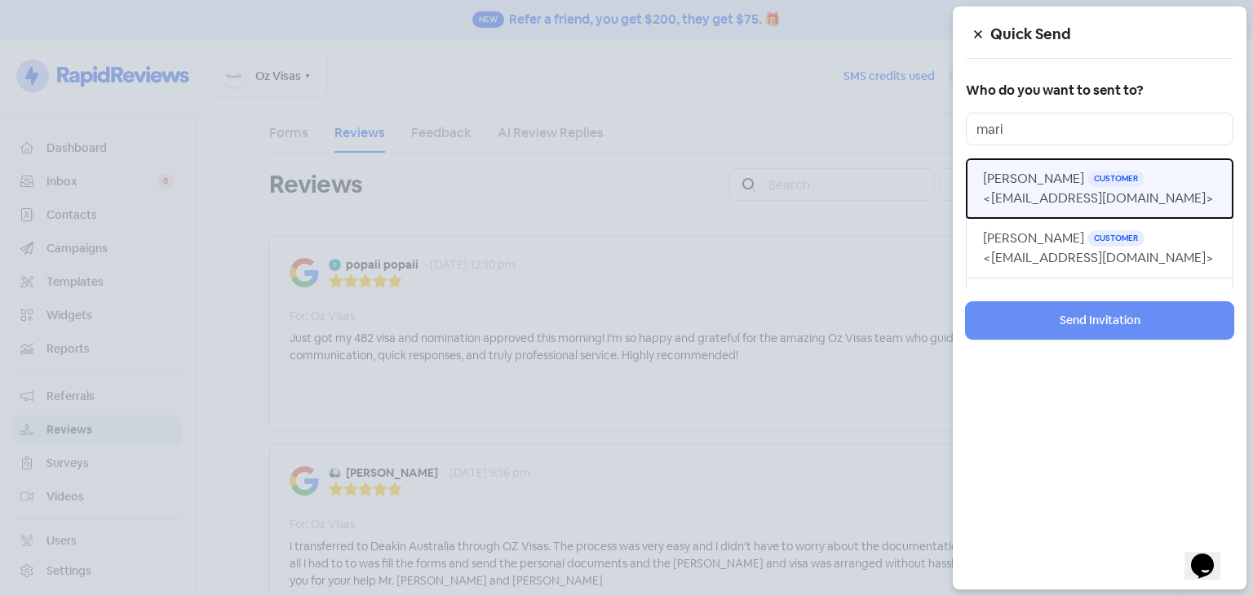
click at [1052, 197] on span "<marietta.perera93@gmail.com>" at bounding box center [1098, 197] width 231 height 17
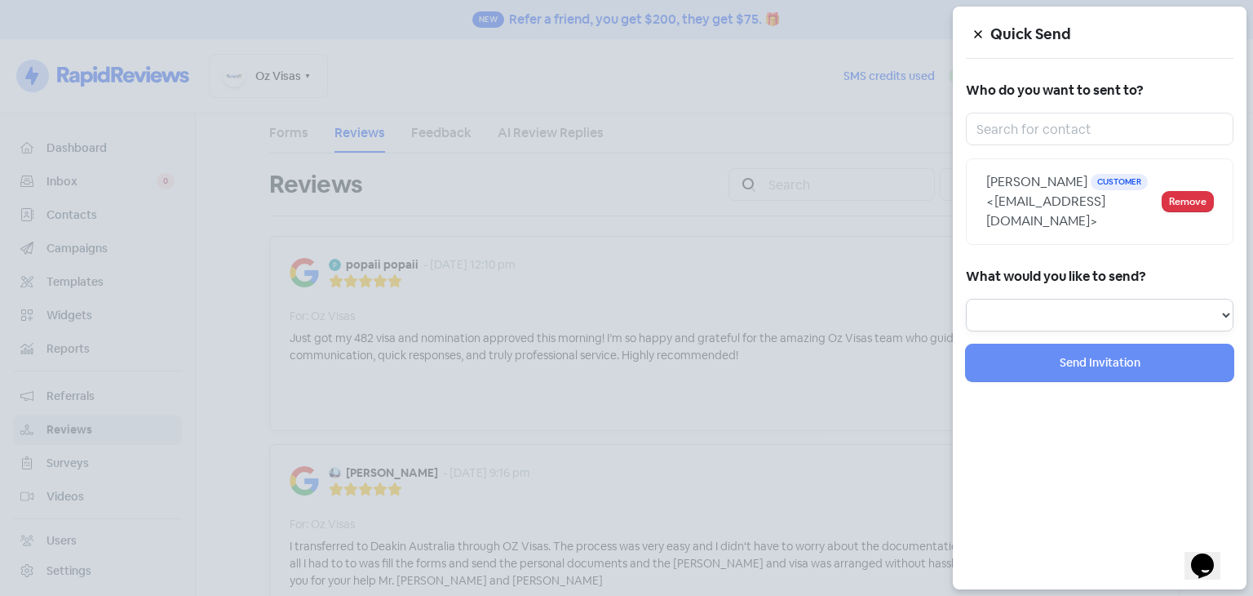
click at [1041, 311] on select "Review Invitation Referral Invitation Survey Invitation Video Invitation" at bounding box center [1100, 315] width 268 height 33
select select "review"
click at [966, 299] on select "Review Invitation Referral Invitation Survey Invitation Video Invitation" at bounding box center [1100, 315] width 268 height 33
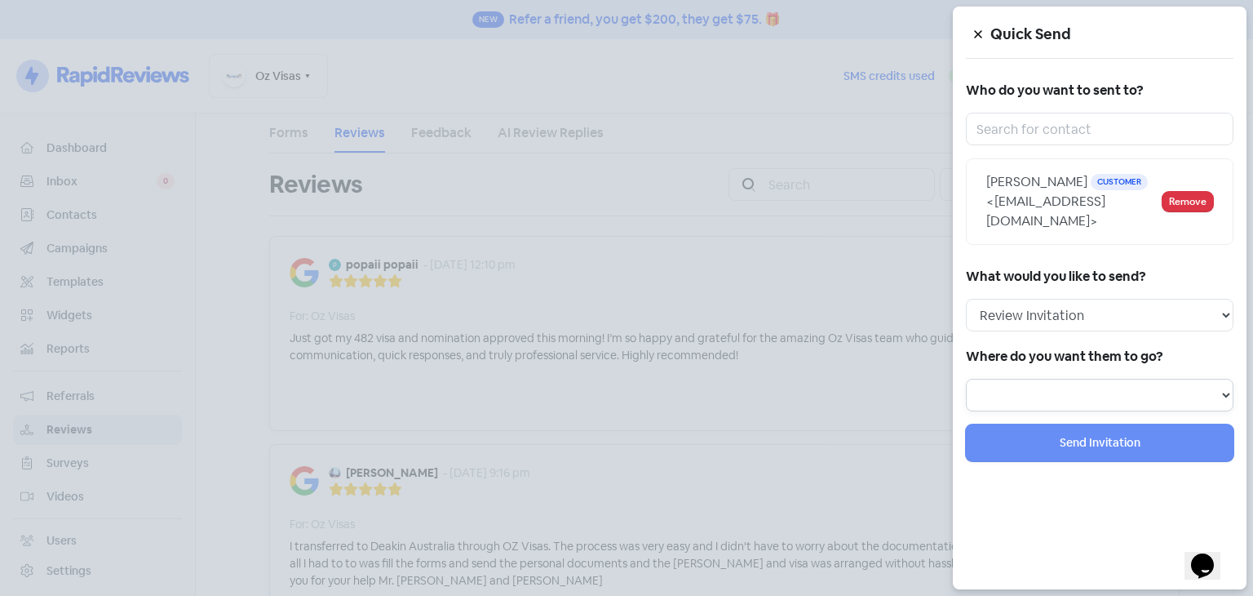
click at [1035, 388] on select at bounding box center [1100, 395] width 268 height 33
select select "441"
click at [966, 379] on select "Review form: Dont-Use Review form: How did we do?" at bounding box center [1100, 395] width 268 height 33
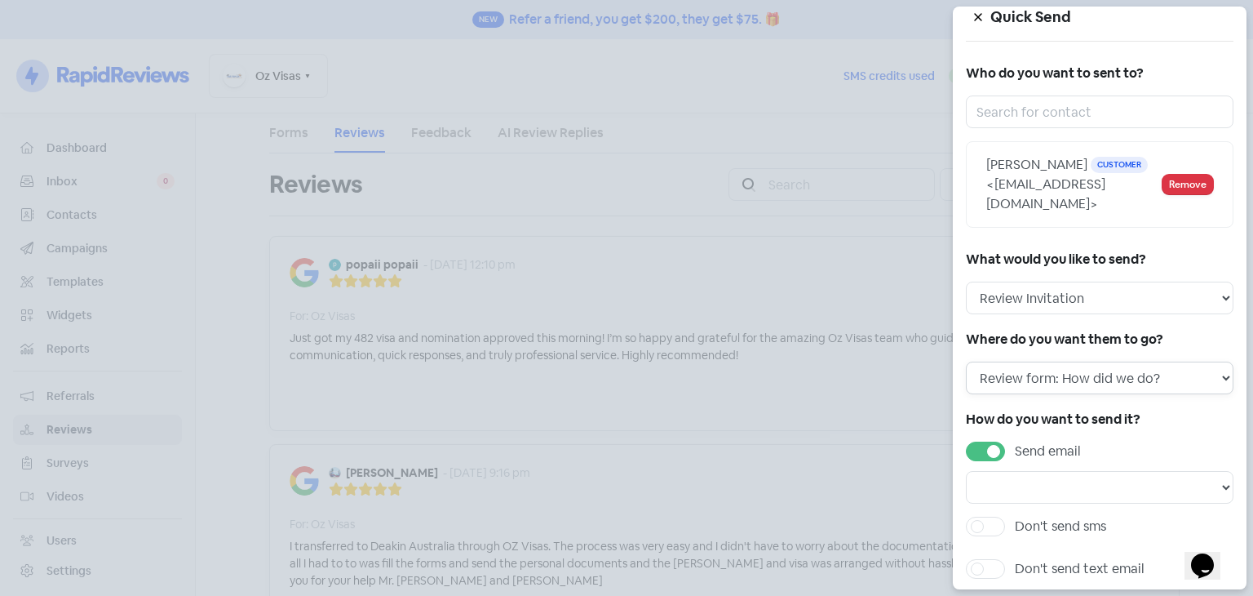
scroll to position [16, 0]
click at [1072, 484] on select "Email template: First review email Email template: Second review email Email te…" at bounding box center [1100, 488] width 268 height 33
select select "1441"
click at [966, 472] on select "Email template: First review email Email template: Second review email Email te…" at bounding box center [1100, 488] width 268 height 33
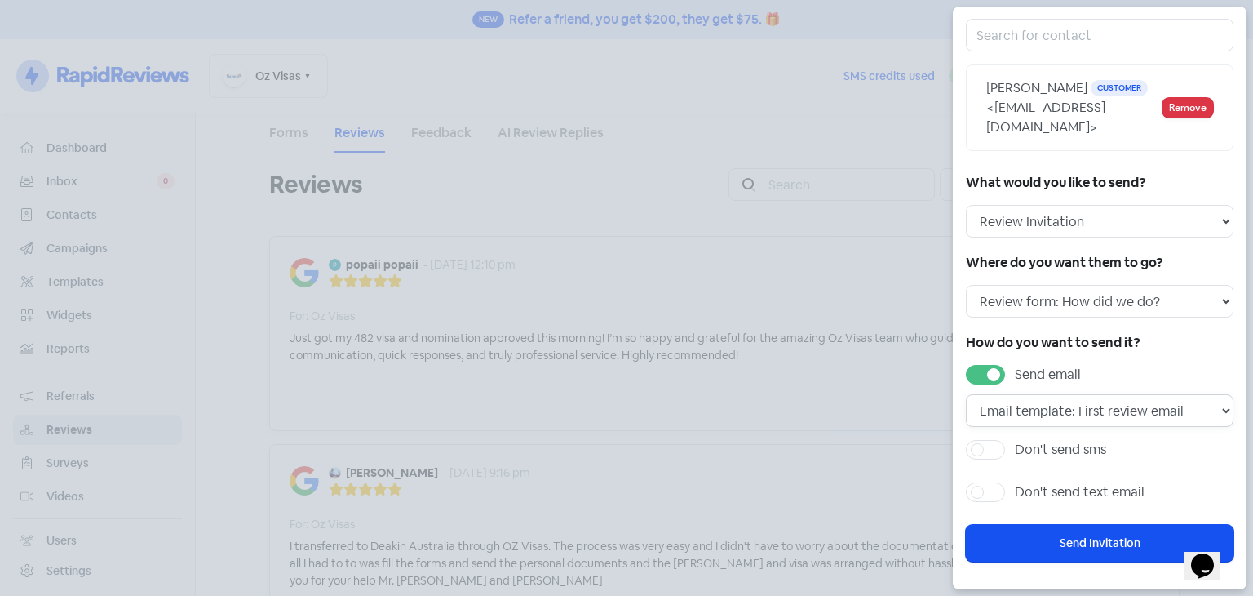
scroll to position [98, 0]
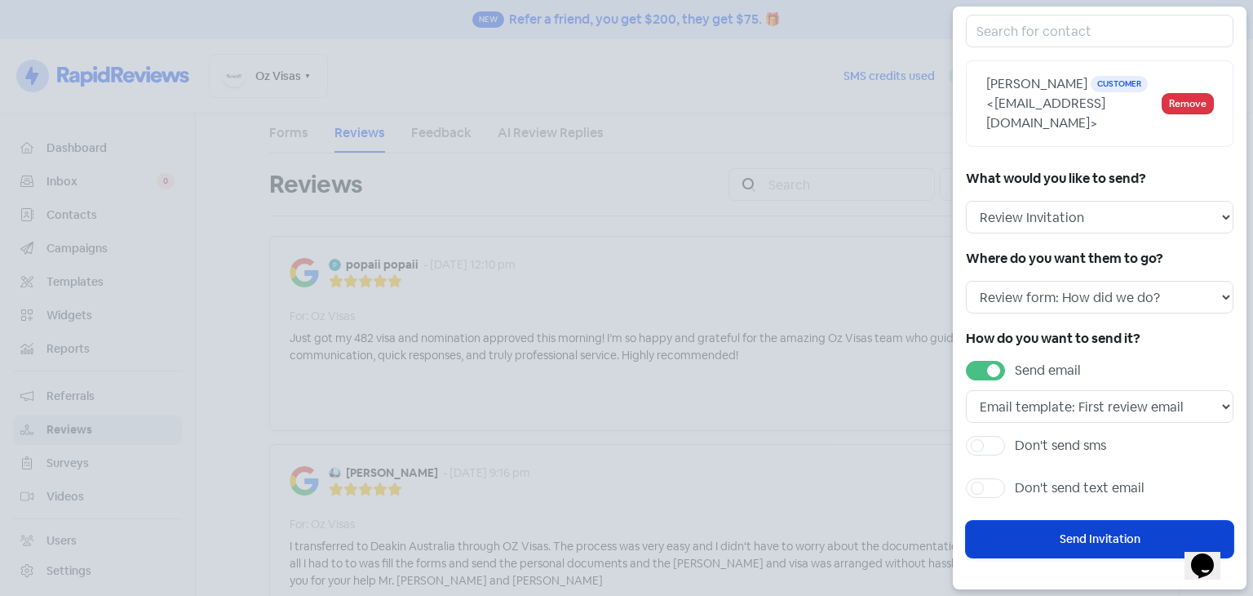
click at [1078, 543] on button "Send Invitation" at bounding box center [1100, 539] width 268 height 37
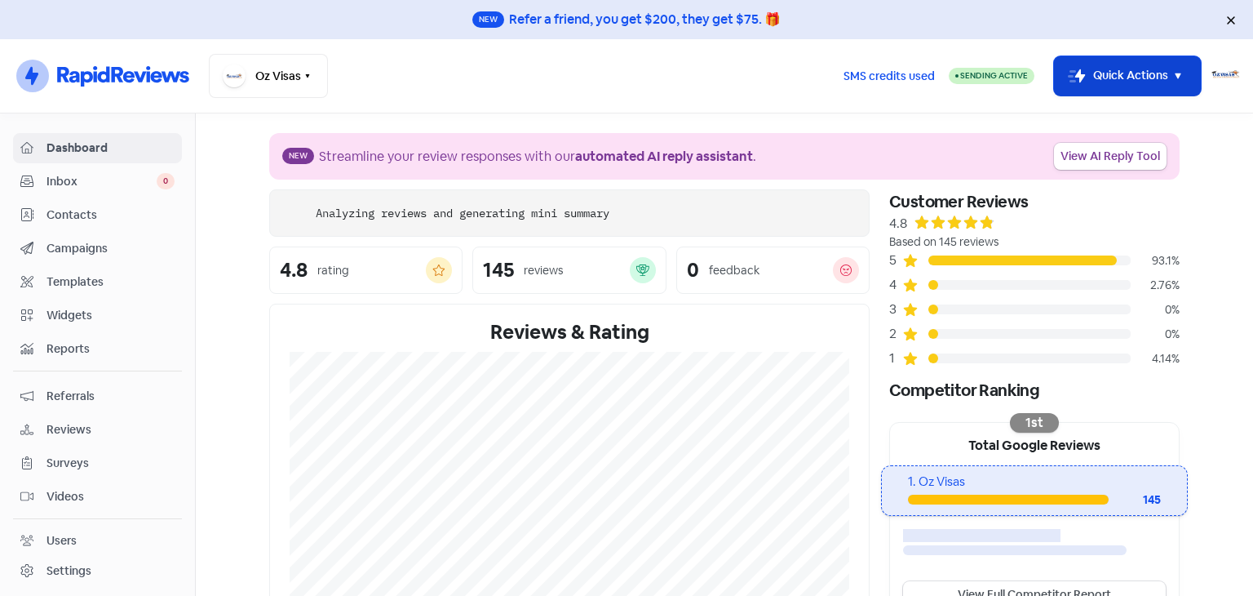
click at [1084, 73] on button "Icon For Thunder-move Quick Actions" at bounding box center [1127, 75] width 147 height 39
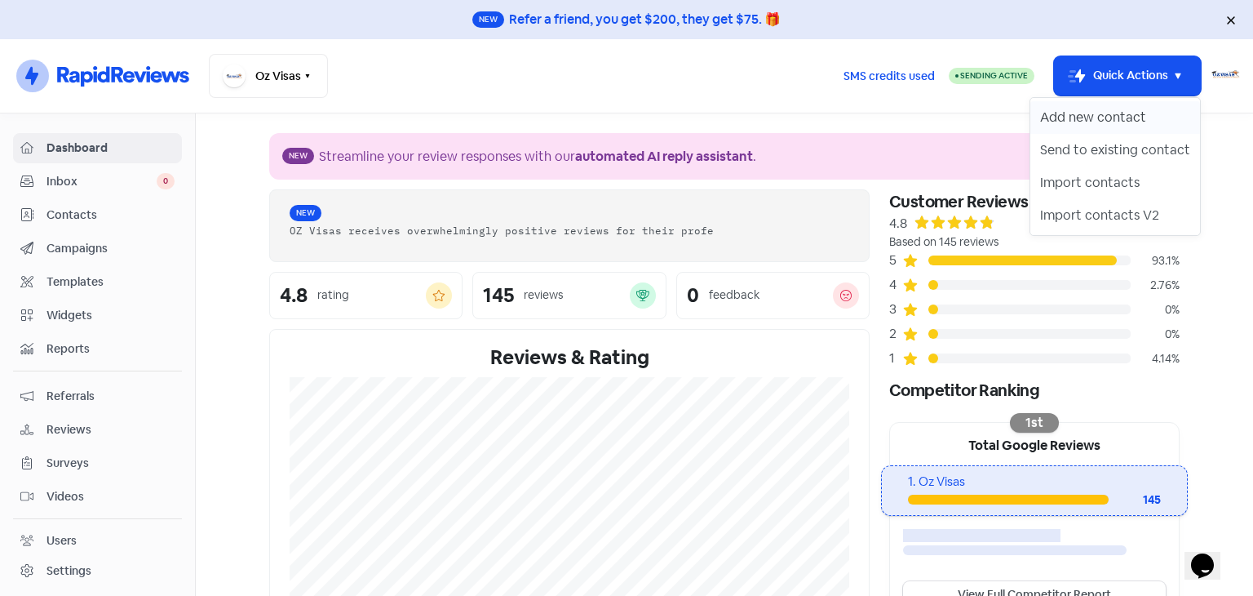
click at [1072, 119] on button "Add new contact" at bounding box center [1116, 117] width 170 height 33
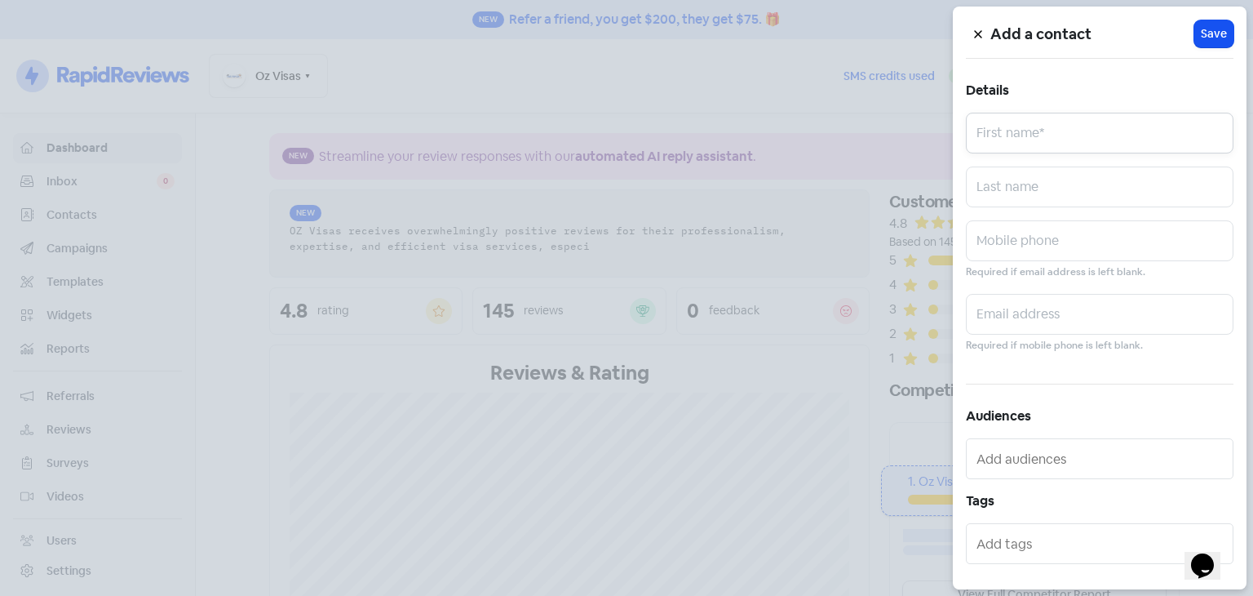
click at [1066, 128] on input "text" at bounding box center [1100, 133] width 268 height 41
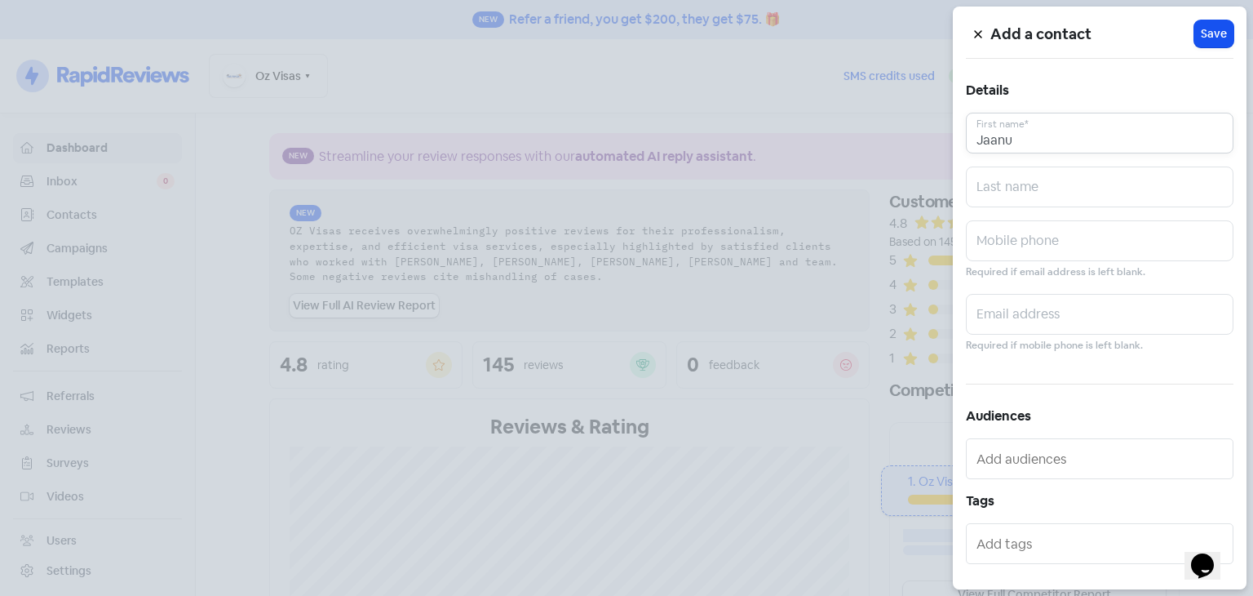
type input "Jaanu"
type input "Issadeen"
paste input "[EMAIL_ADDRESS][DOMAIN_NAME]"
type input "[EMAIL_ADDRESS][DOMAIN_NAME]"
click at [1201, 28] on span "Save" at bounding box center [1214, 33] width 26 height 17
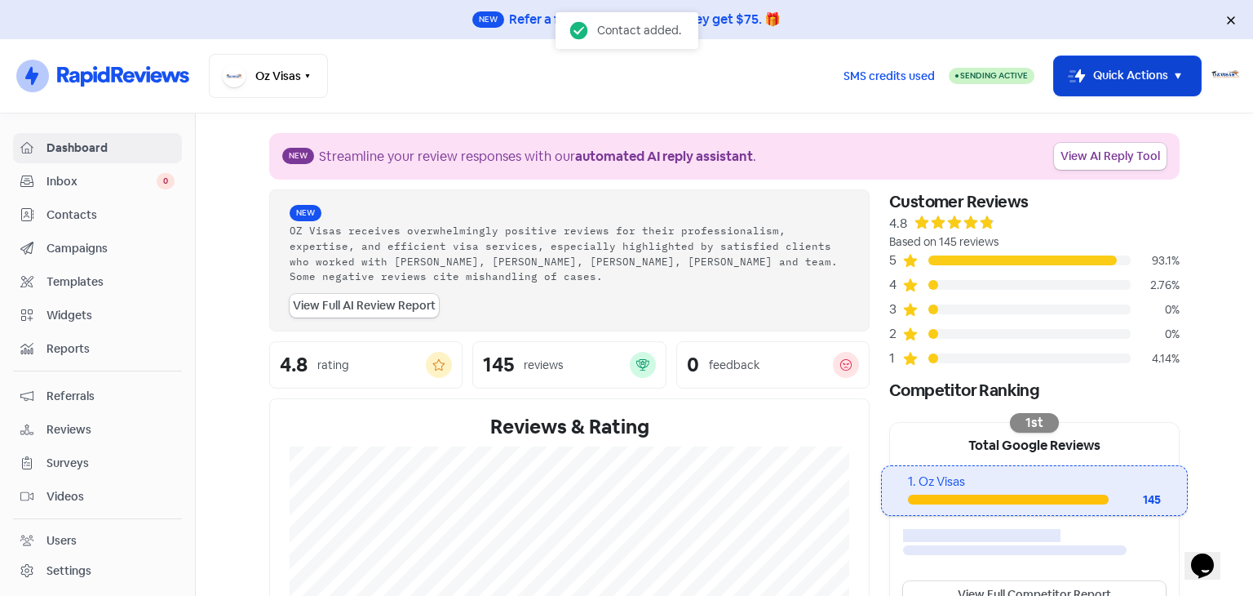
click at [1133, 82] on button "Icon For Thunder-move Quick Actions" at bounding box center [1127, 75] width 147 height 39
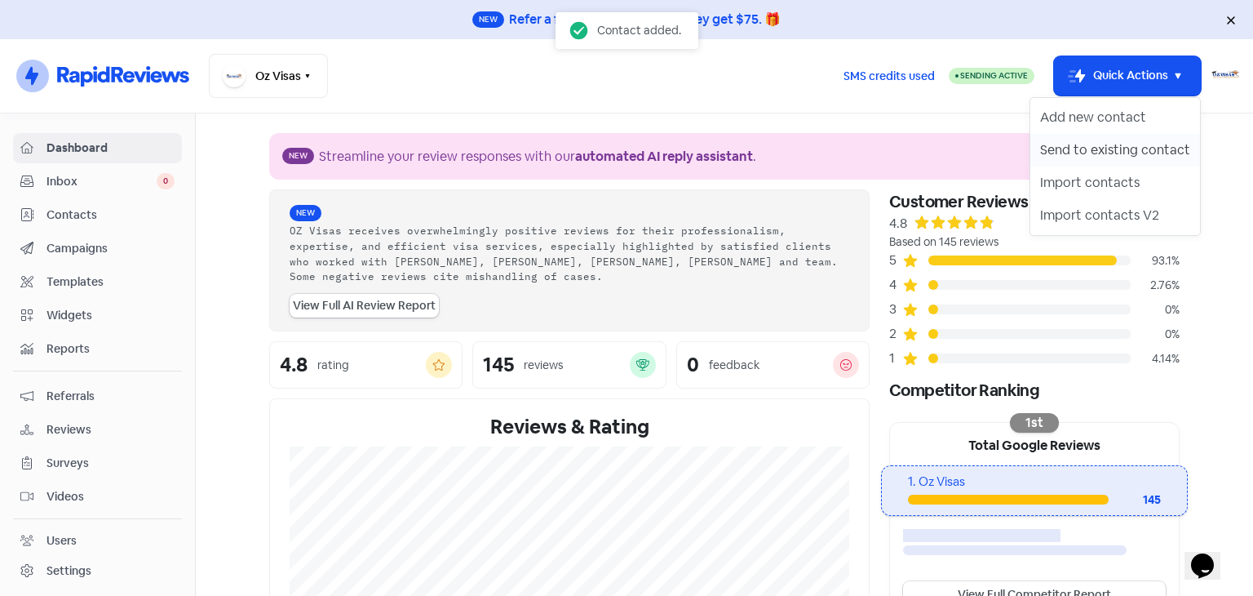
click at [1115, 154] on button "Send to existing contact" at bounding box center [1116, 150] width 170 height 33
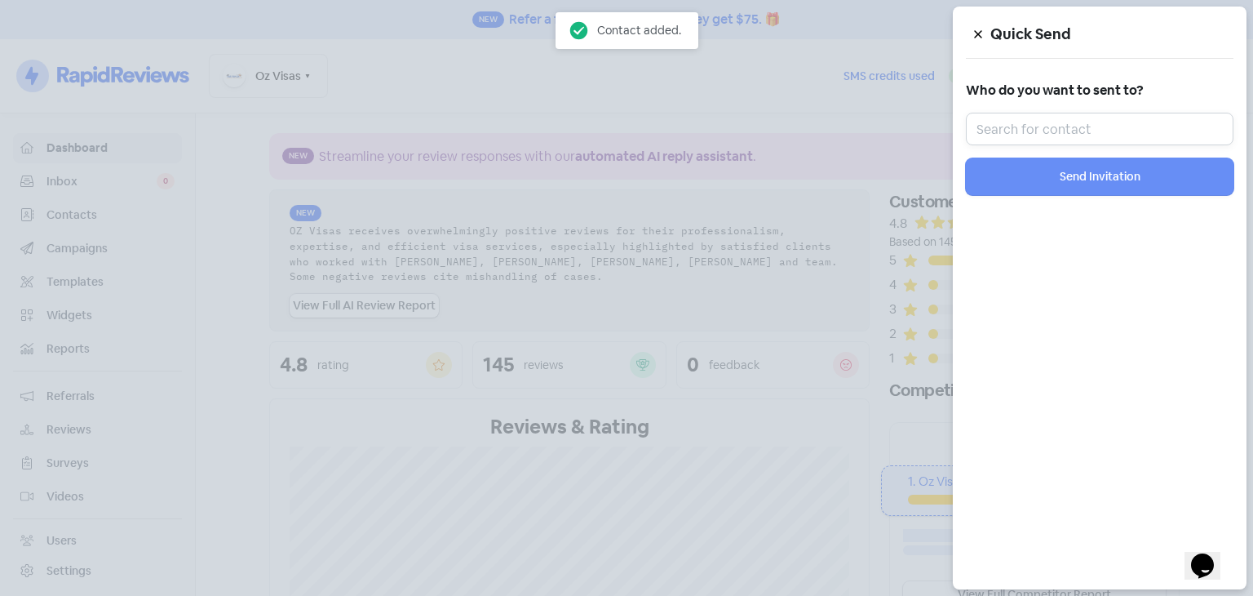
click at [1108, 138] on input "text" at bounding box center [1100, 129] width 268 height 33
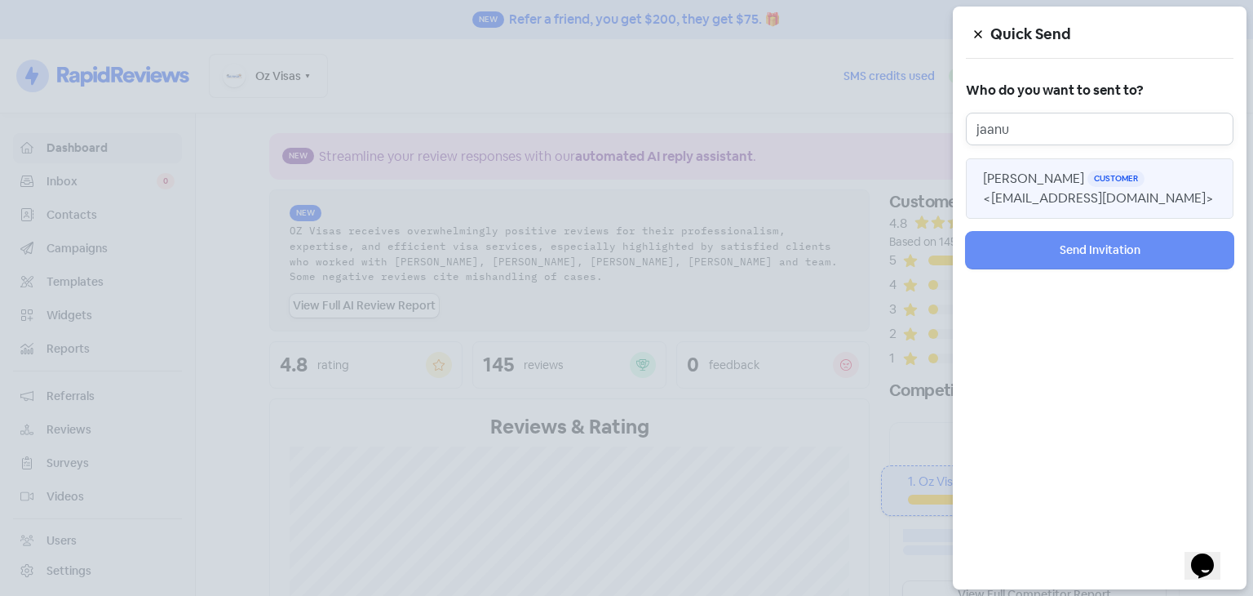
type input "jaanu"
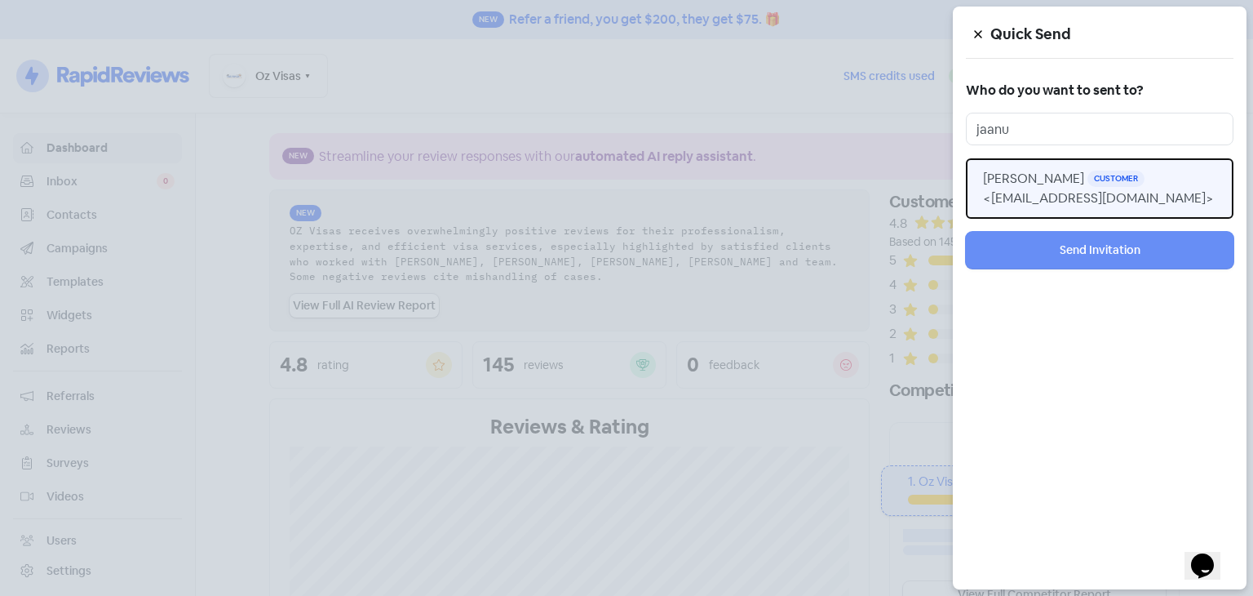
click at [1080, 189] on span "<[EMAIL_ADDRESS][DOMAIN_NAME]>" at bounding box center [1098, 197] width 231 height 17
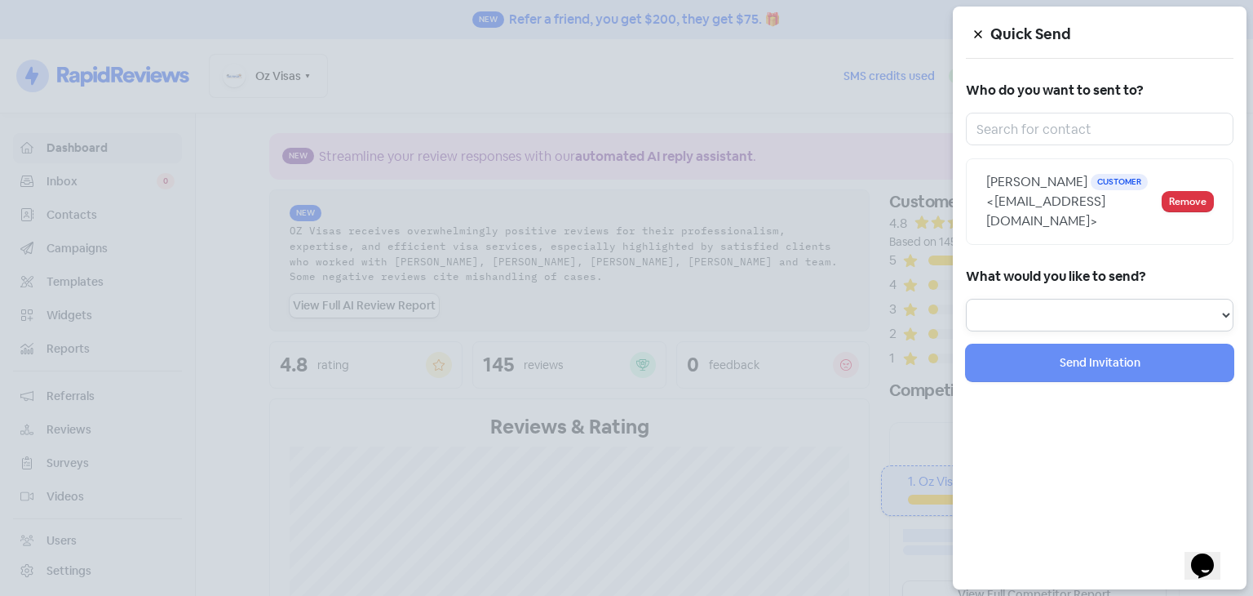
click at [1066, 299] on select "Review Invitation Referral Invitation Survey Invitation Video Invitation" at bounding box center [1100, 315] width 268 height 33
select select "review"
click at [966, 299] on select "Review Invitation Referral Invitation Survey Invitation Video Invitation" at bounding box center [1100, 315] width 268 height 33
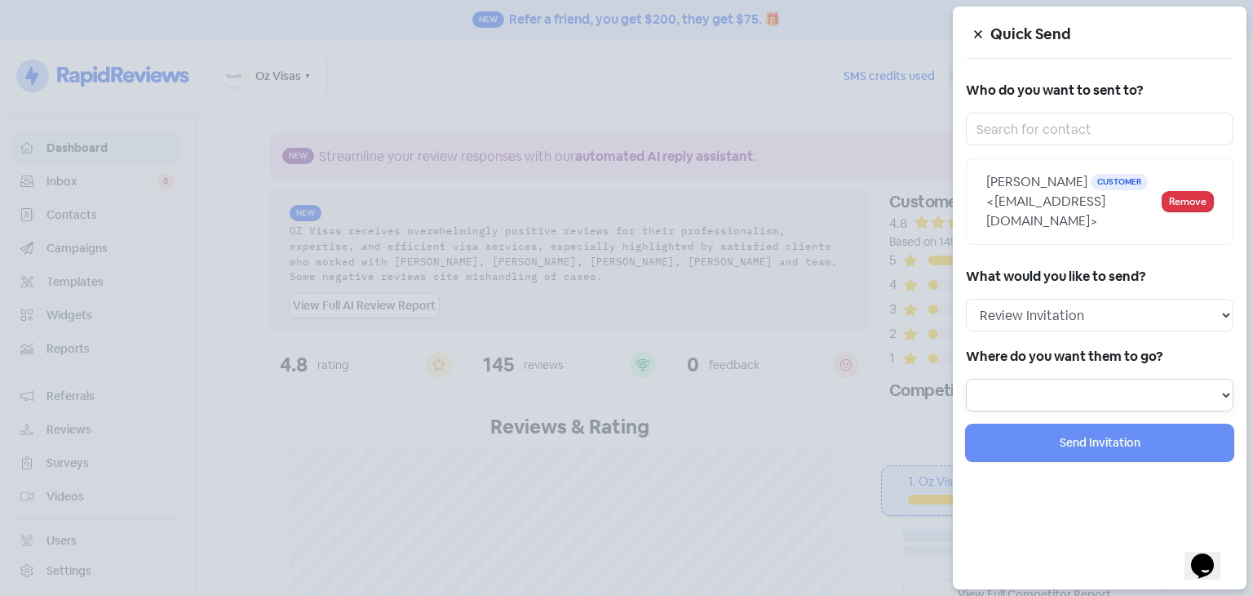
click at [1064, 379] on select at bounding box center [1100, 395] width 268 height 33
select select "441"
click at [966, 379] on select "Review form: Dont-Use Review form: How did we do?" at bounding box center [1100, 395] width 268 height 33
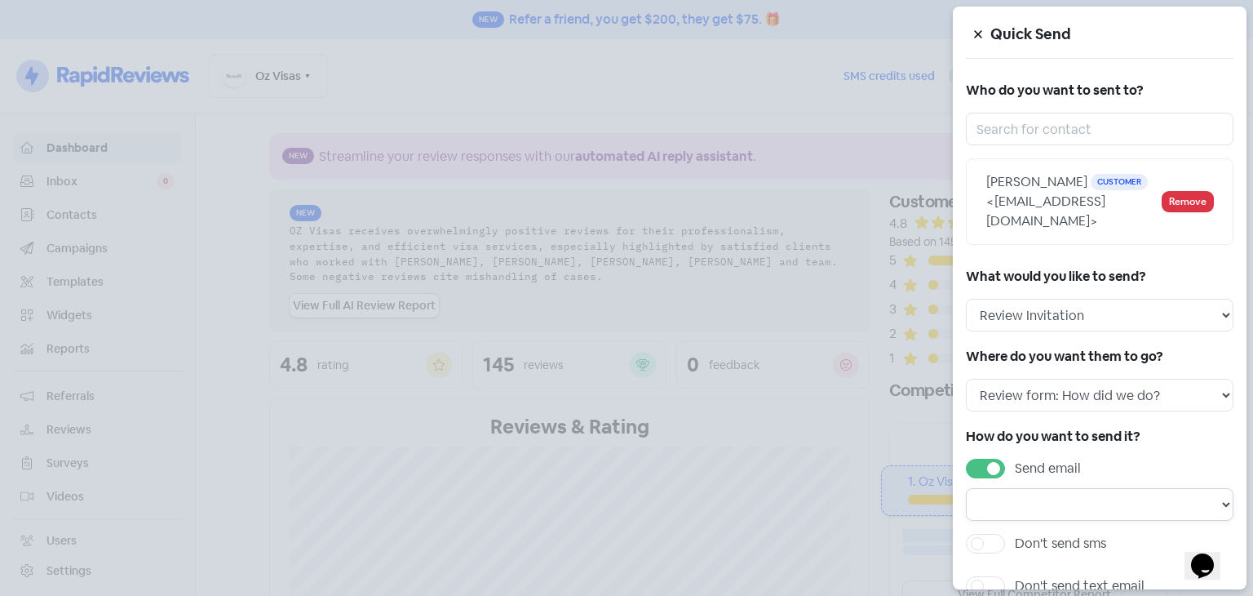
click at [1080, 510] on select "Email template: First review email Email template: Second review email Email te…" at bounding box center [1100, 504] width 268 height 33
select select "1441"
click at [966, 488] on select "Email template: First review email Email template: Second review email Email te…" at bounding box center [1100, 504] width 268 height 33
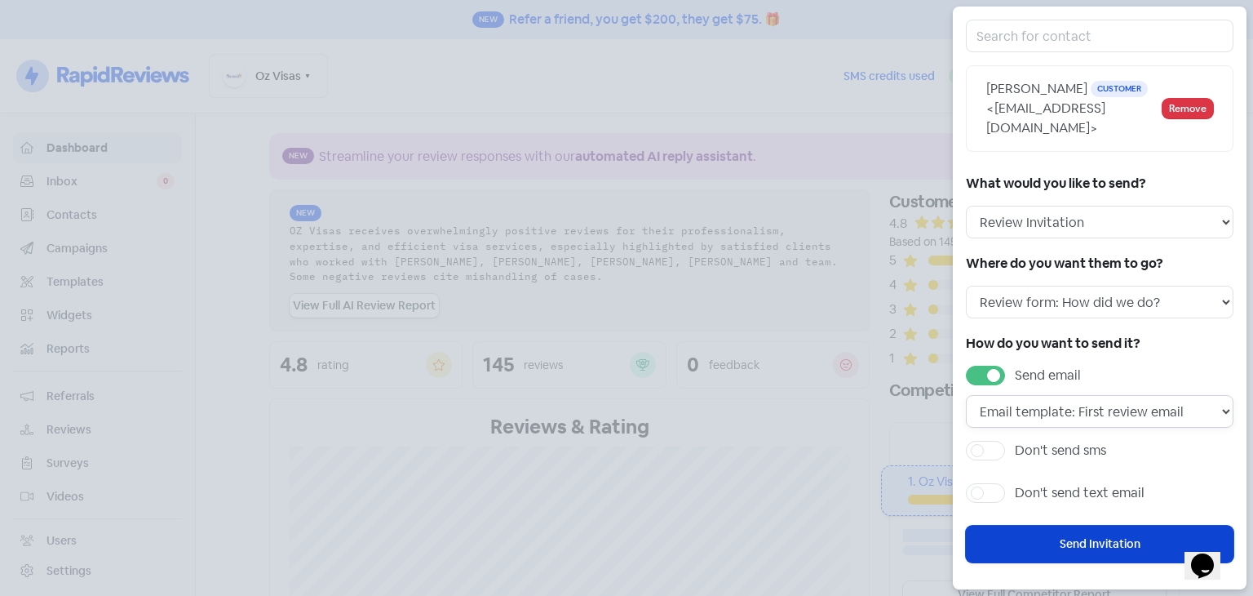
scroll to position [98, 0]
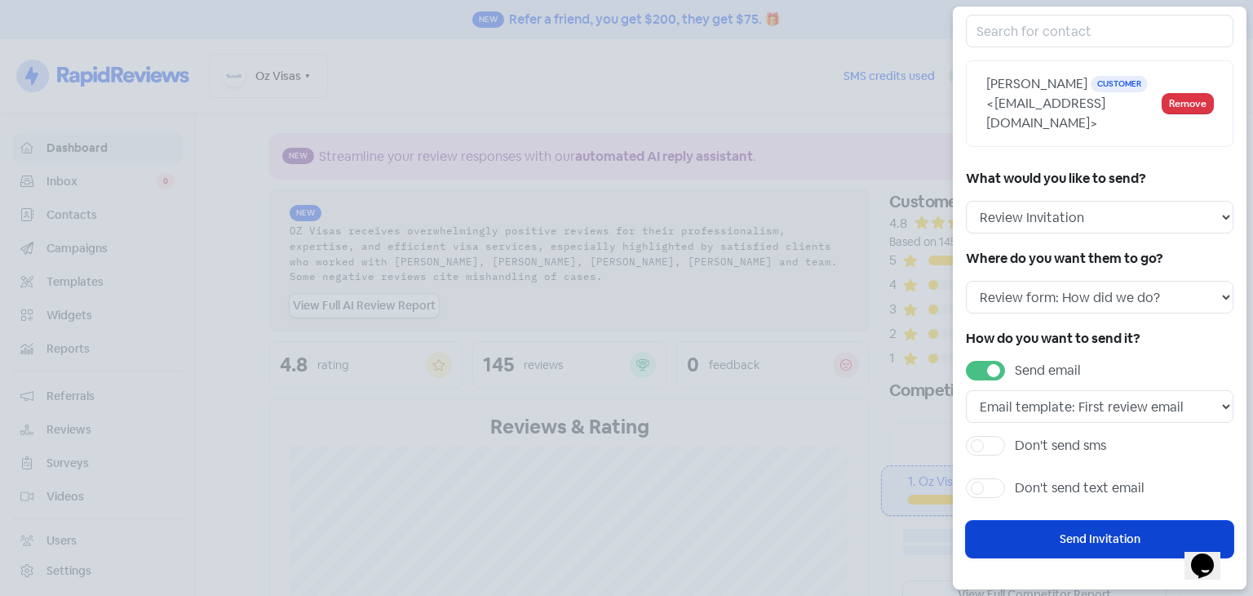
click at [1090, 531] on button "Send Invitation" at bounding box center [1100, 539] width 268 height 37
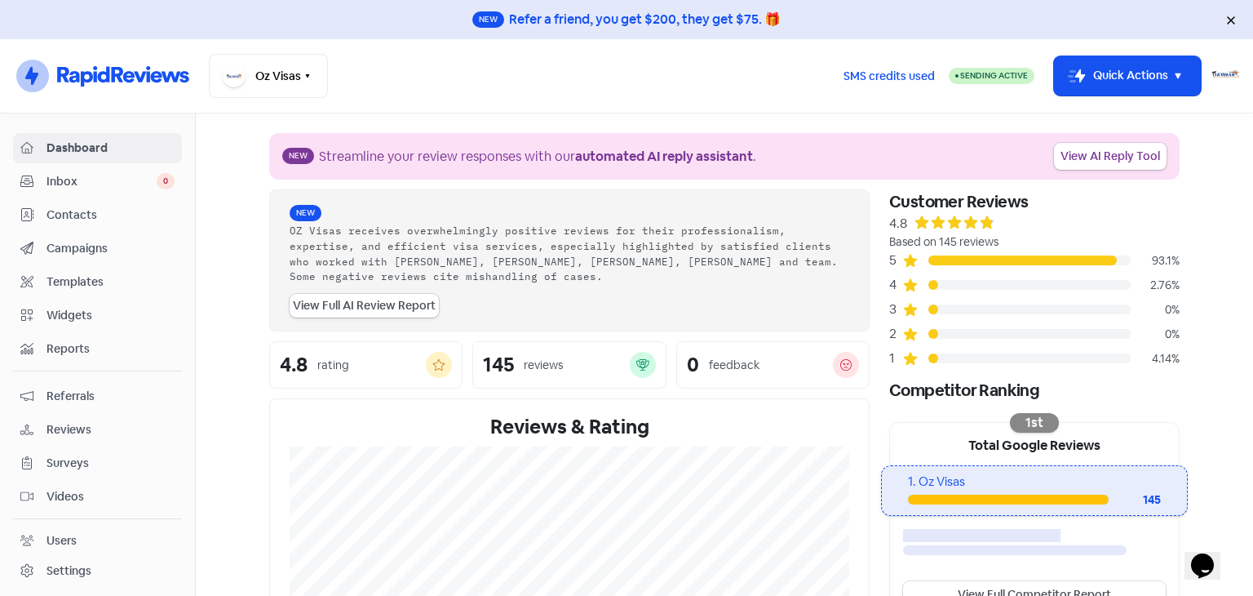
click at [83, 421] on span "Reviews" at bounding box center [111, 429] width 128 height 17
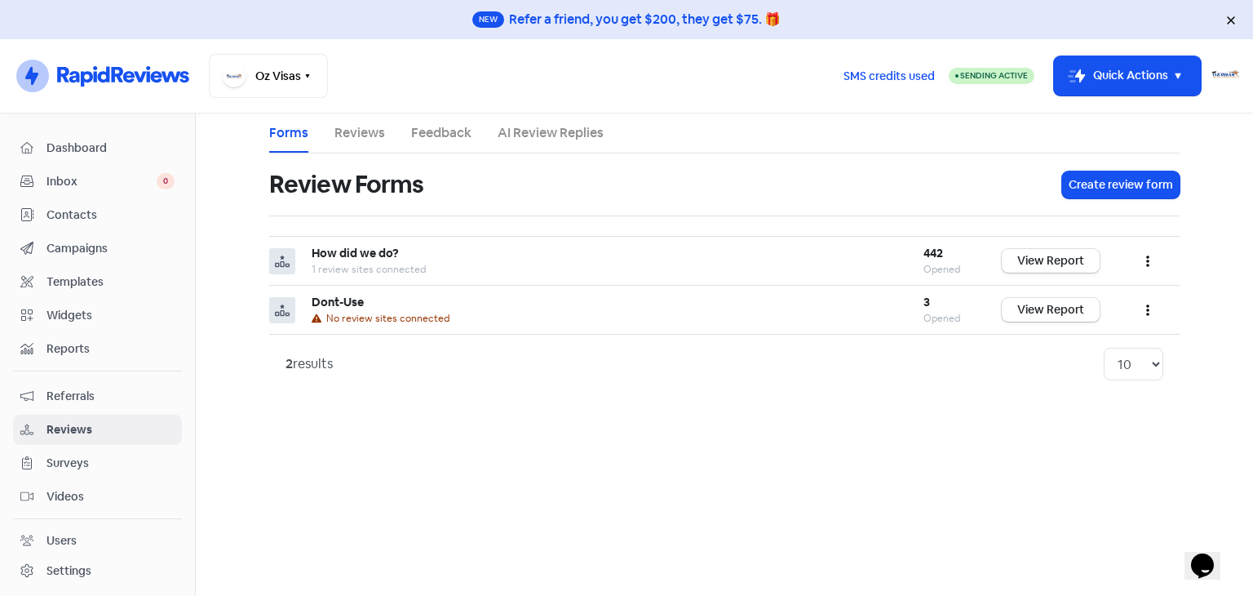
click at [363, 144] on li "Reviews" at bounding box center [360, 132] width 51 height 39
click at [363, 138] on link "Reviews" at bounding box center [360, 133] width 51 height 20
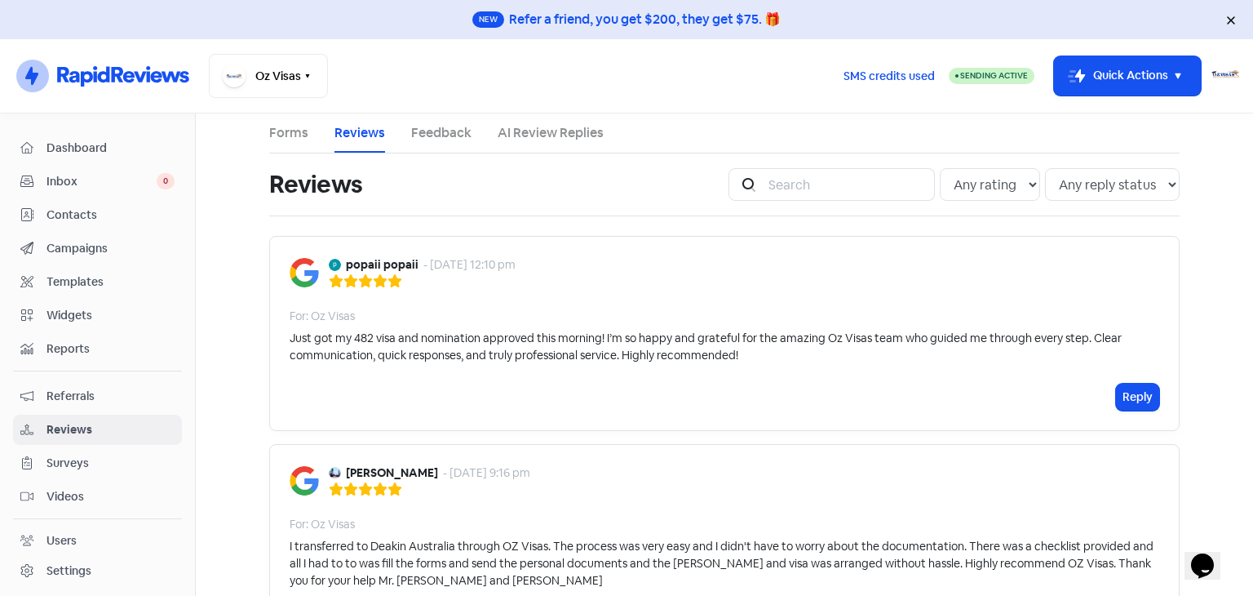
click at [441, 131] on link "Feedback" at bounding box center [441, 133] width 60 height 20
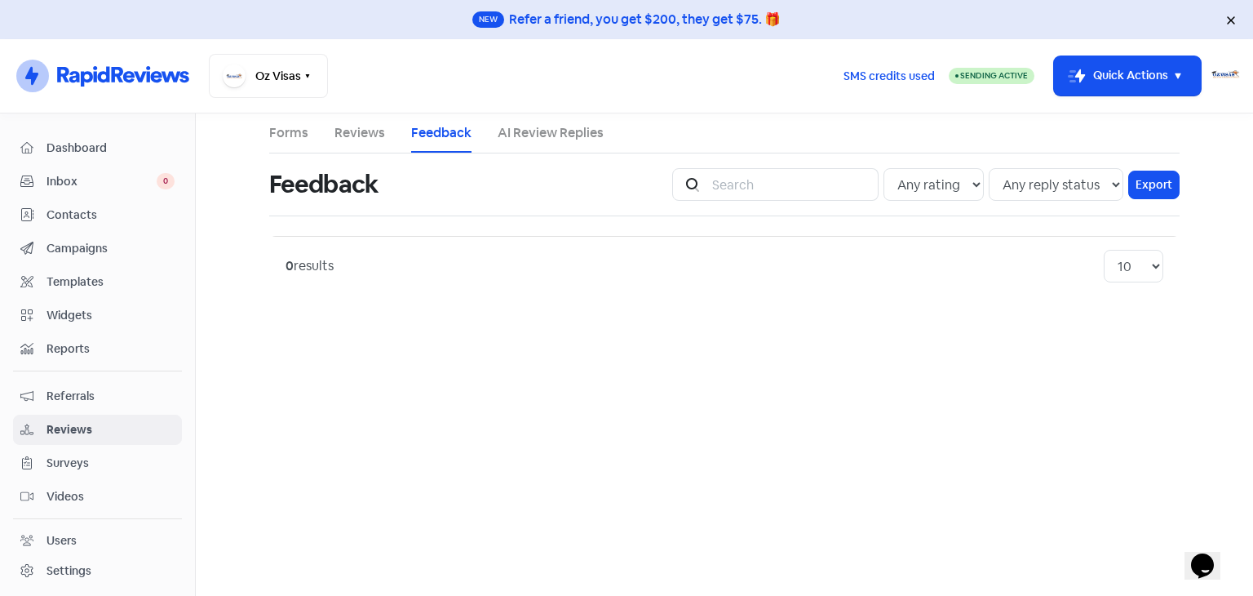
click at [356, 131] on link "Reviews" at bounding box center [360, 133] width 51 height 20
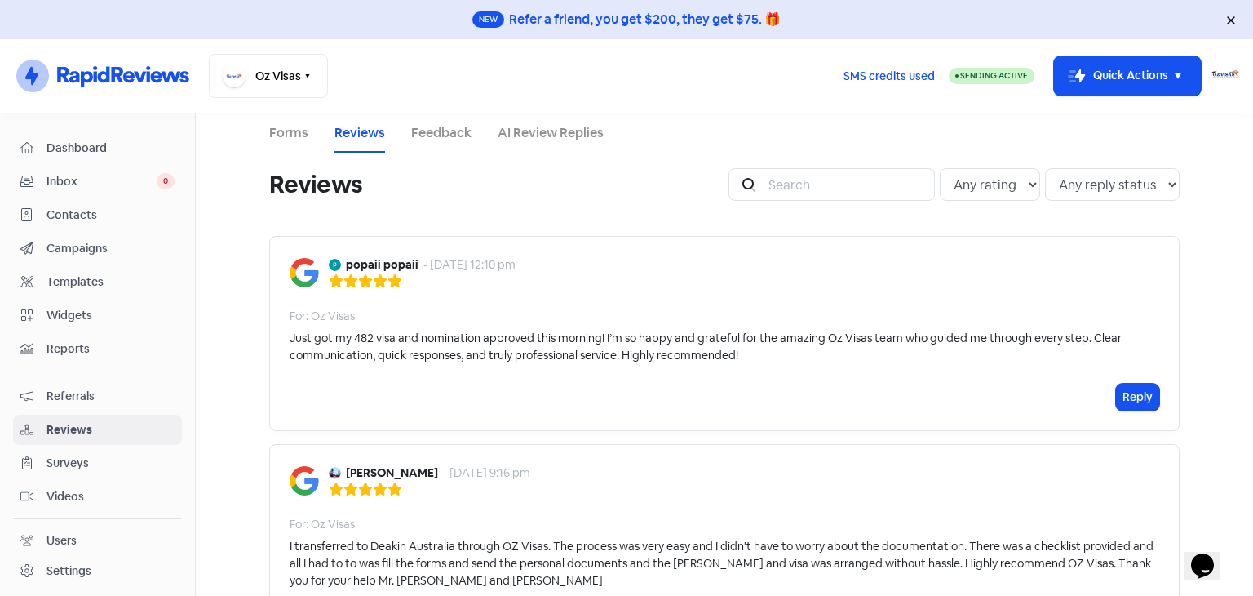
click at [548, 135] on link "AI Review Replies" at bounding box center [551, 133] width 106 height 20
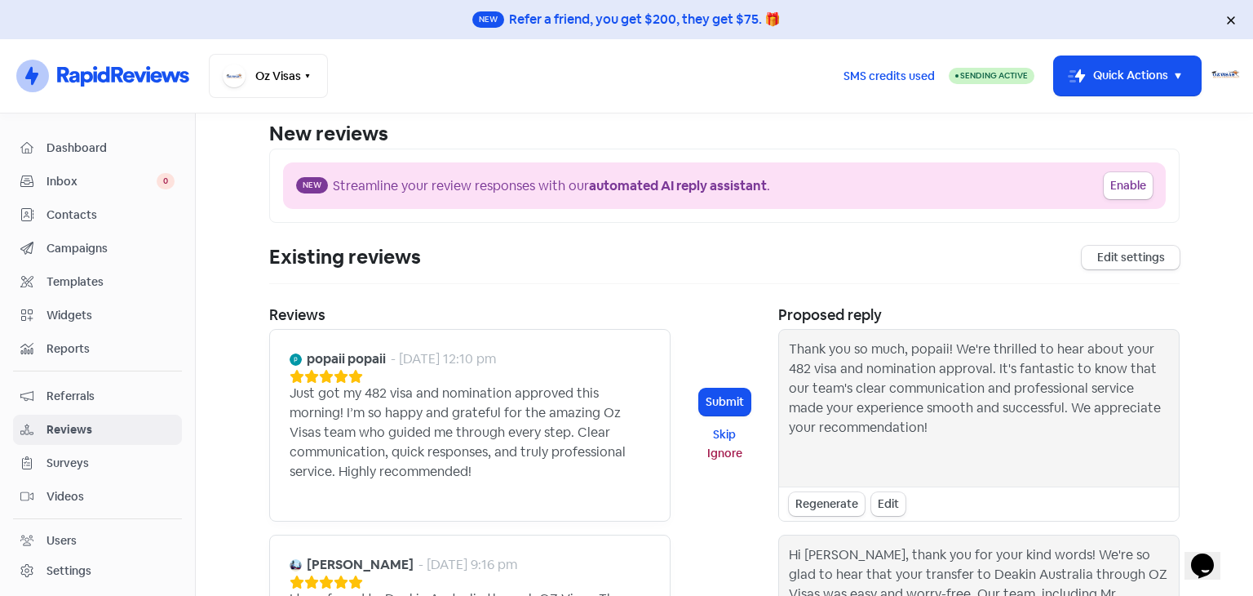
scroll to position [82, 0]
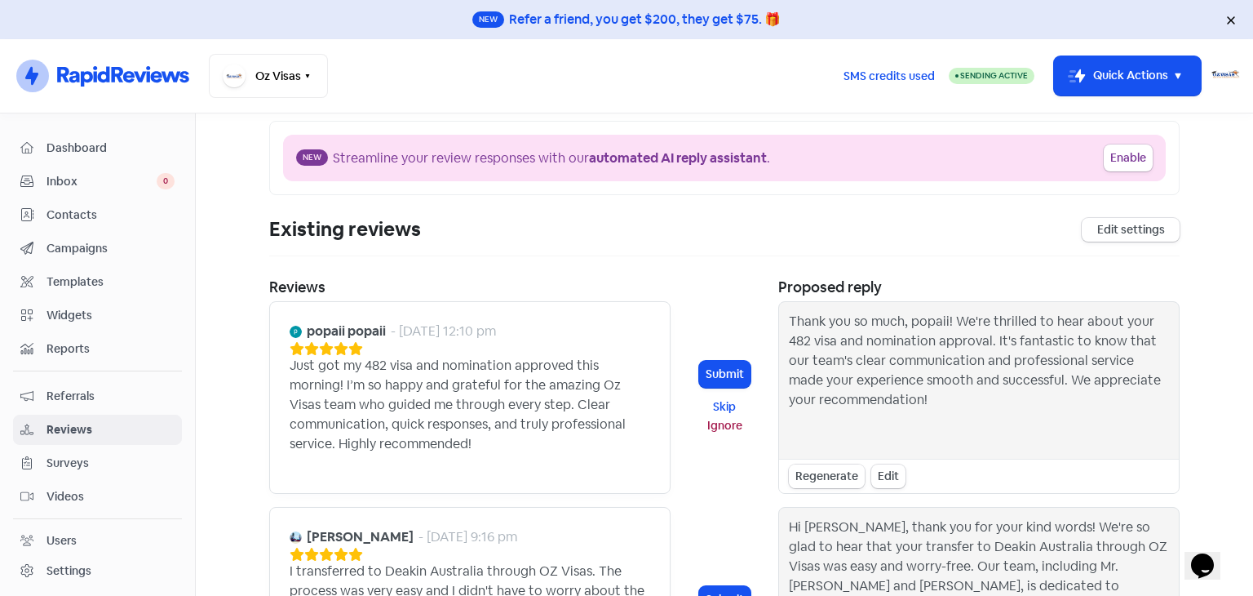
click at [827, 479] on div "Regenerate" at bounding box center [827, 476] width 76 height 24
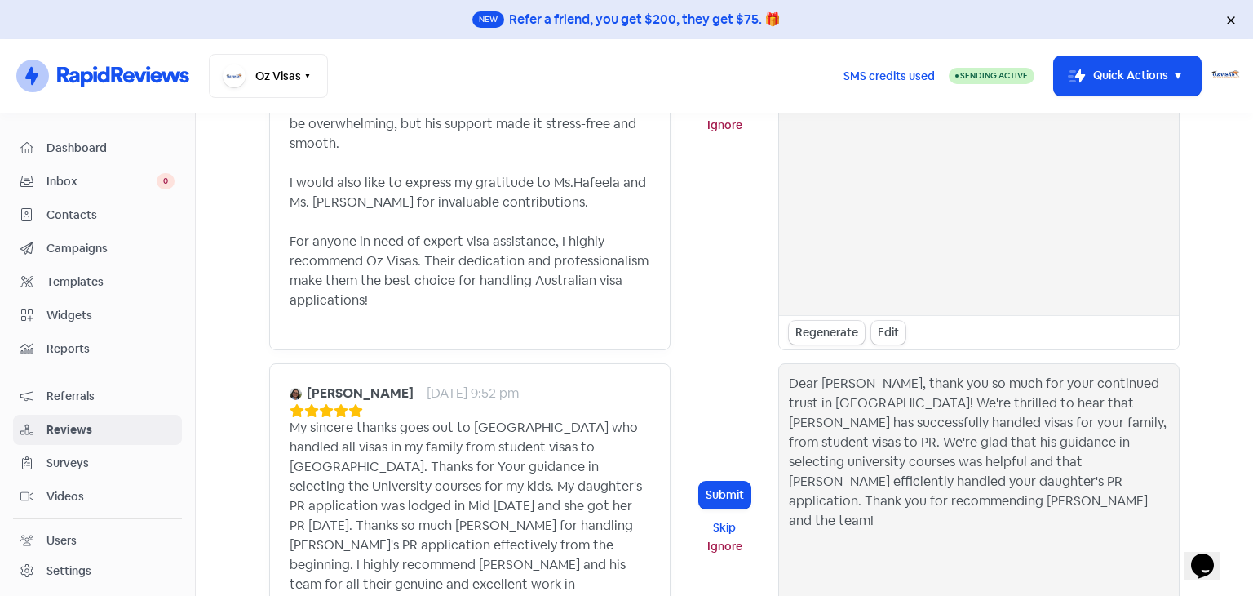
scroll to position [1469, 0]
